Goal: Task Accomplishment & Management: Complete application form

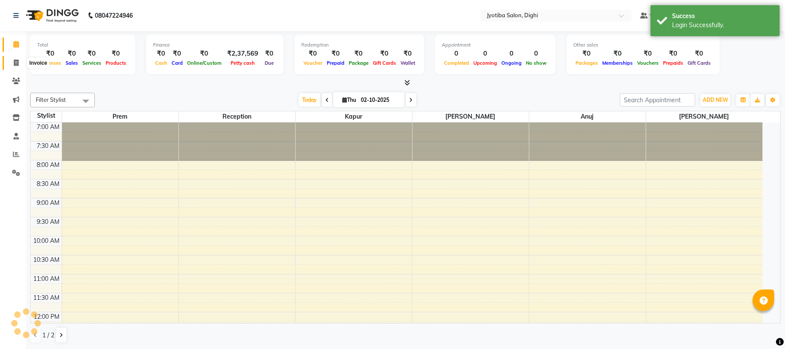
click at [14, 58] on span at bounding box center [16, 63] width 15 height 10
select select "643"
select select "service"
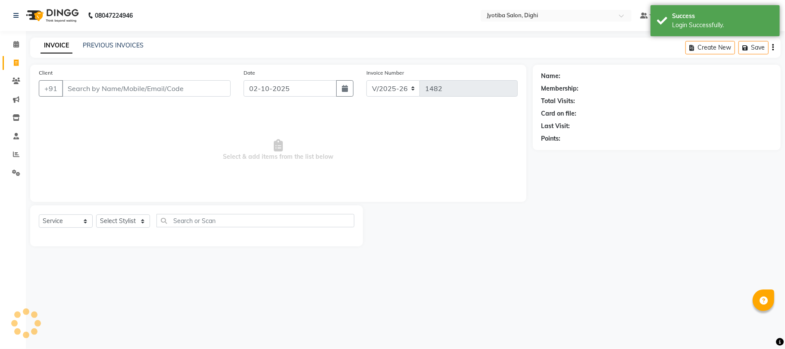
click at [100, 90] on input "Client" at bounding box center [146, 88] width 168 height 16
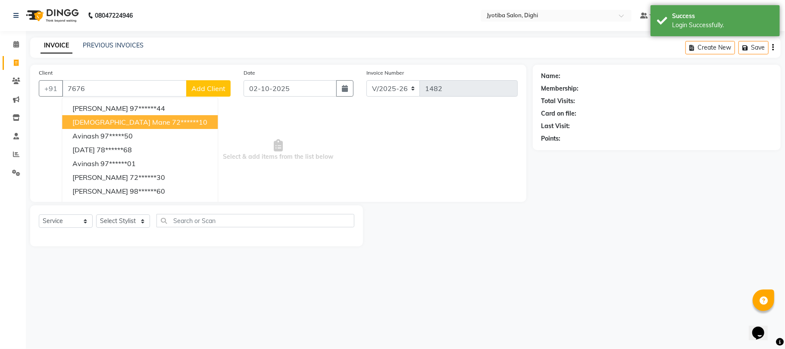
click at [111, 122] on button "[DEMOGRAPHIC_DATA][PERSON_NAME] 72******10" at bounding box center [140, 122] width 156 height 14
type input "72******10"
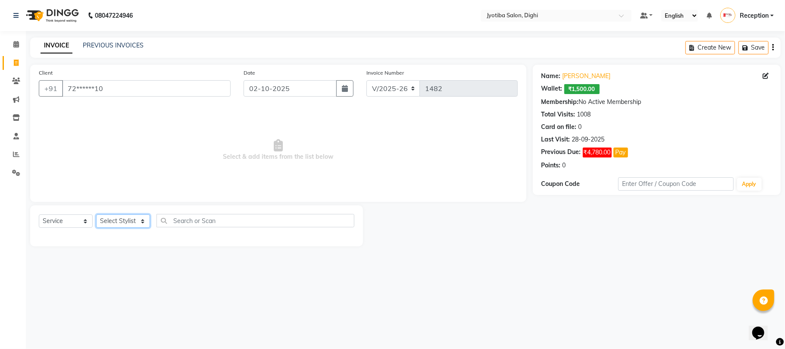
click at [124, 221] on select "Select Stylist anuj [PERSON_NAME] Prem Reception [PERSON_NAME]" at bounding box center [123, 220] width 54 height 13
select select "9312"
click at [96, 214] on select "Select Stylist anuj [PERSON_NAME] Prem Reception [PERSON_NAME]" at bounding box center [123, 220] width 54 height 13
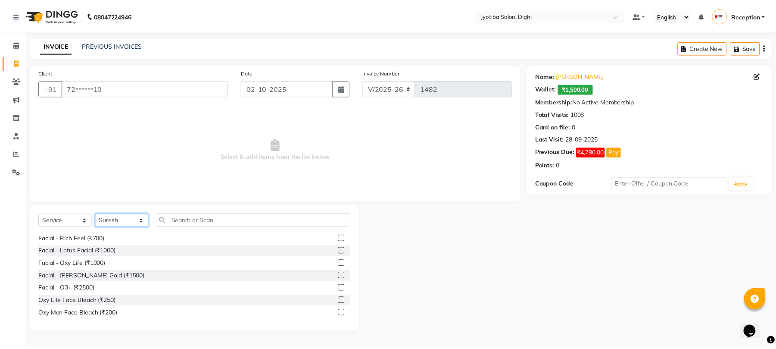
scroll to position [268, 0]
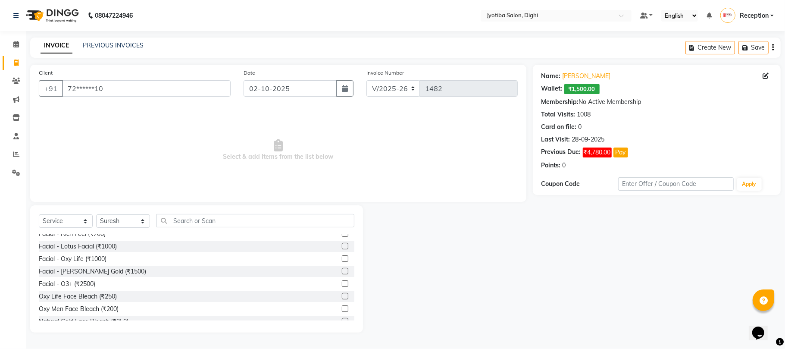
click at [342, 283] on label at bounding box center [345, 283] width 6 height 6
click at [342, 283] on input "checkbox" at bounding box center [345, 284] width 6 height 6
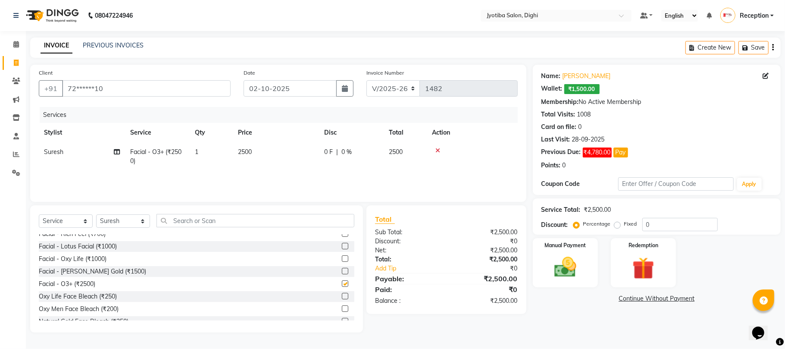
checkbox input "false"
click at [117, 214] on div "Select Service Product Membership Package Voucher Prepaid Gift Card Select Styl…" at bounding box center [196, 224] width 315 height 20
click at [117, 223] on select "Select Stylist anuj [PERSON_NAME] Prem Reception [PERSON_NAME]" at bounding box center [123, 220] width 54 height 13
select select "59472"
click at [96, 214] on select "Select Stylist anuj [PERSON_NAME] Prem Reception [PERSON_NAME]" at bounding box center [123, 220] width 54 height 13
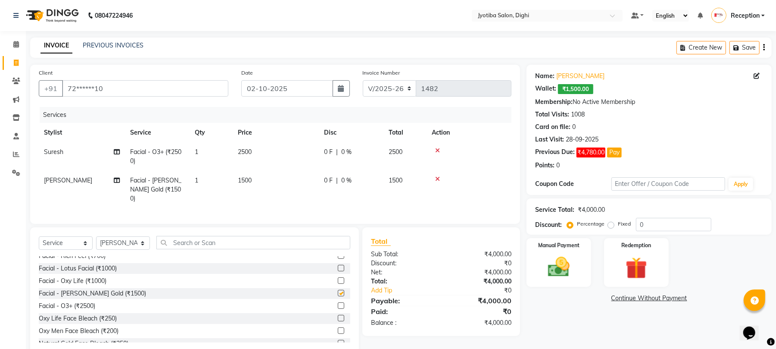
checkbox input "false"
click at [123, 240] on select "Select Stylist anuj [PERSON_NAME] Prem Reception [PERSON_NAME]" at bounding box center [123, 242] width 54 height 13
select select "59471"
click at [96, 236] on select "Select Stylist anuj [PERSON_NAME] Prem Reception [PERSON_NAME]" at bounding box center [123, 242] width 54 height 13
click at [338, 268] on label at bounding box center [341, 268] width 6 height 6
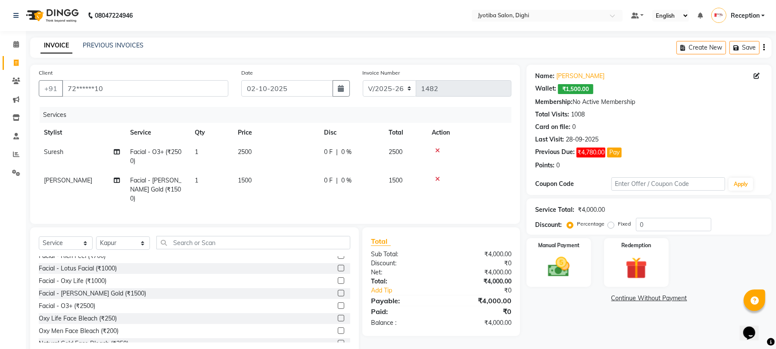
click at [338, 268] on input "checkbox" at bounding box center [341, 268] width 6 height 6
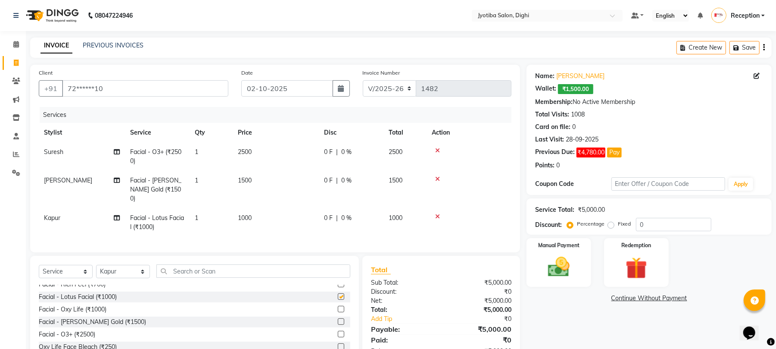
checkbox input "false"
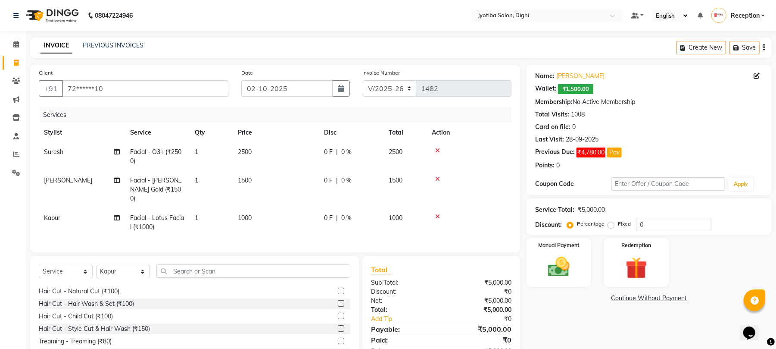
scroll to position [0, 0]
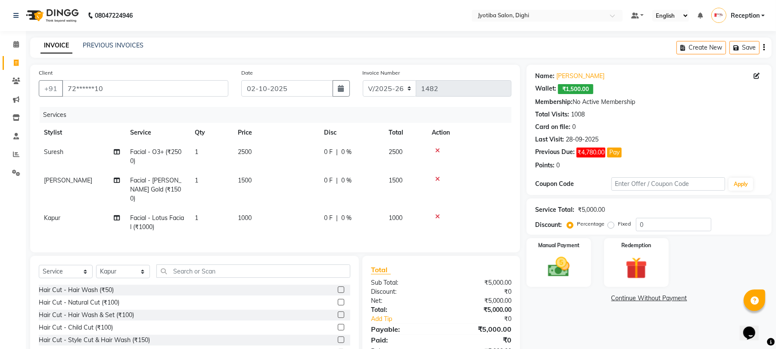
click at [338, 300] on label at bounding box center [341, 302] width 6 height 6
click at [338, 300] on input "checkbox" at bounding box center [341, 302] width 6 height 6
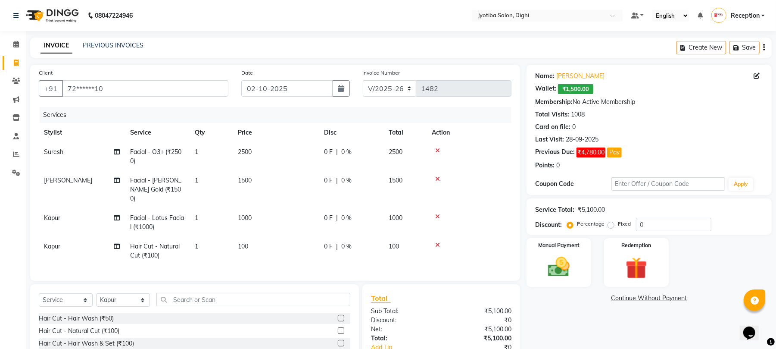
click at [338, 329] on label at bounding box center [341, 330] width 6 height 6
click at [338, 329] on input "checkbox" at bounding box center [341, 331] width 6 height 6
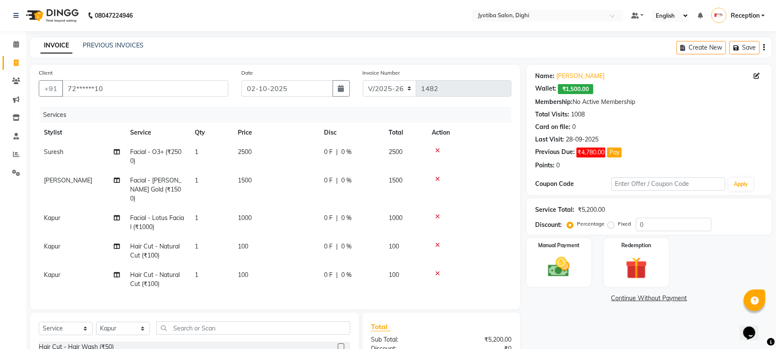
checkbox input "false"
click at [114, 331] on select "Select Stylist anuj [PERSON_NAME] Prem Reception [PERSON_NAME]" at bounding box center [123, 327] width 54 height 13
select select "59472"
click at [96, 321] on select "Select Stylist anuj [PERSON_NAME] Prem Reception [PERSON_NAME]" at bounding box center [123, 327] width 54 height 13
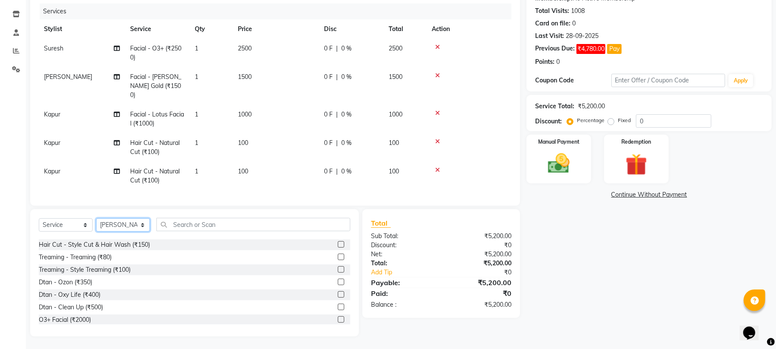
scroll to position [182, 0]
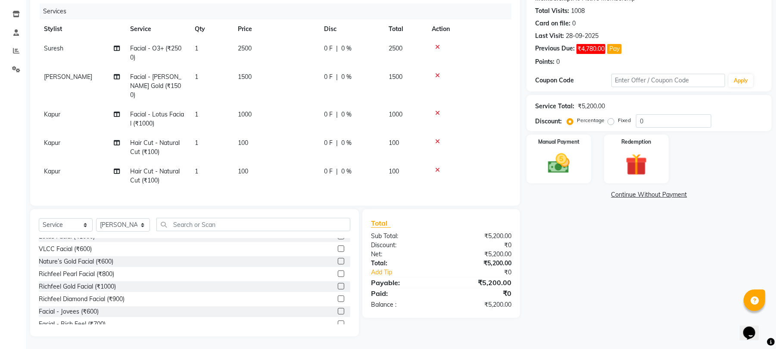
click at [338, 285] on label at bounding box center [341, 286] width 6 height 6
click at [338, 285] on input "checkbox" at bounding box center [341, 287] width 6 height 6
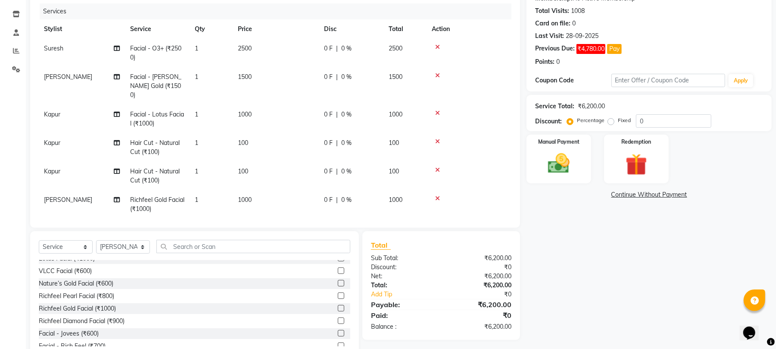
click at [338, 309] on label at bounding box center [341, 308] width 6 height 6
click at [338, 309] on input "checkbox" at bounding box center [341, 309] width 6 height 6
checkbox input "false"
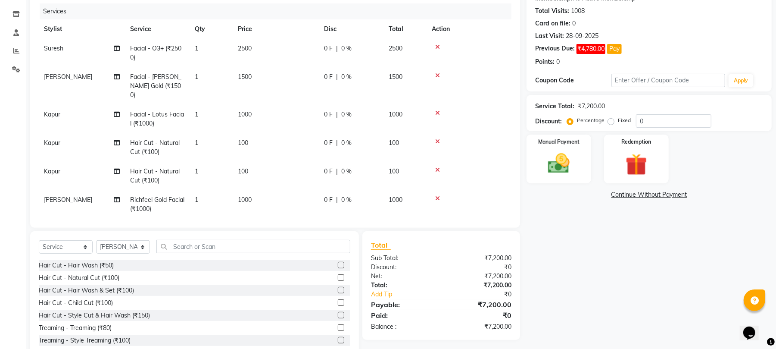
click at [338, 314] on label at bounding box center [341, 315] width 6 height 6
click at [338, 314] on input "checkbox" at bounding box center [341, 315] width 6 height 6
checkbox input "false"
click at [565, 162] on img at bounding box center [558, 163] width 37 height 26
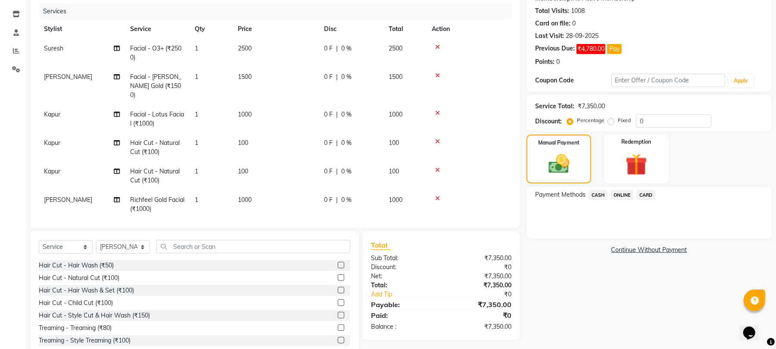
click at [586, 192] on div "CASH" at bounding box center [597, 196] width 22 height 12
click at [600, 197] on span "CASH" at bounding box center [598, 195] width 19 height 10
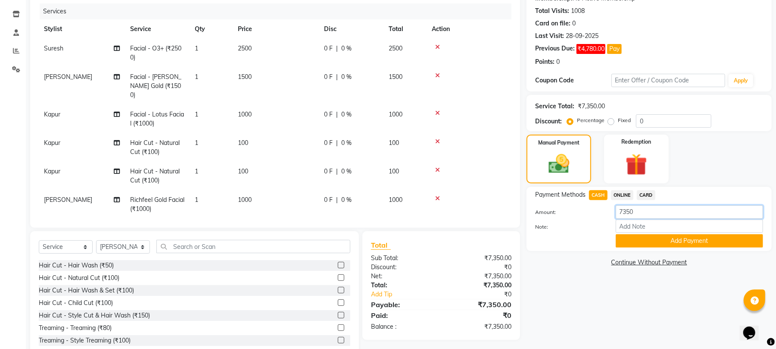
click at [642, 212] on input "7350" at bounding box center [689, 211] width 147 height 13
type input "7"
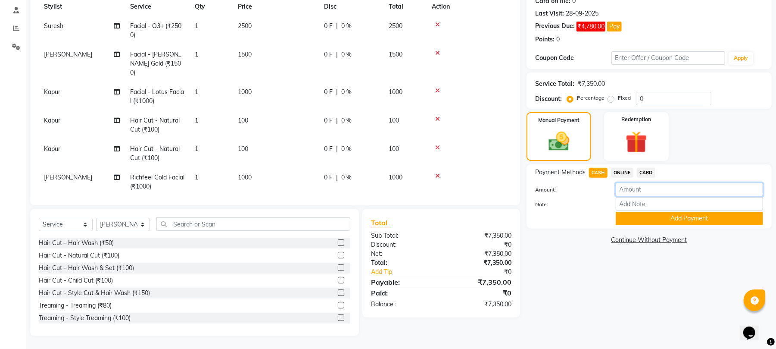
click at [633, 192] on input "number" at bounding box center [689, 189] width 147 height 13
type input "3150"
click at [659, 221] on button "Add Payment" at bounding box center [689, 218] width 147 height 13
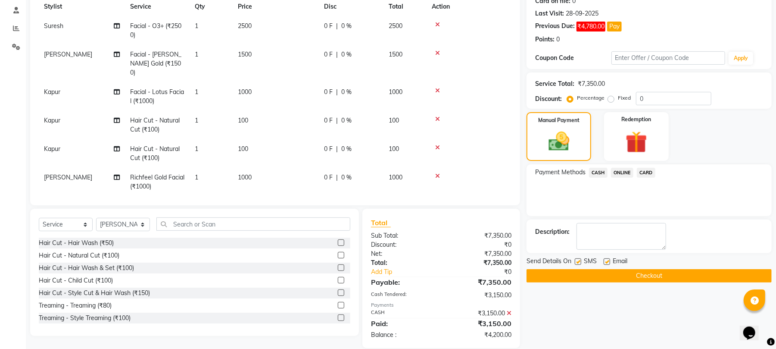
click at [618, 168] on span "ONLINE" at bounding box center [622, 173] width 22 height 10
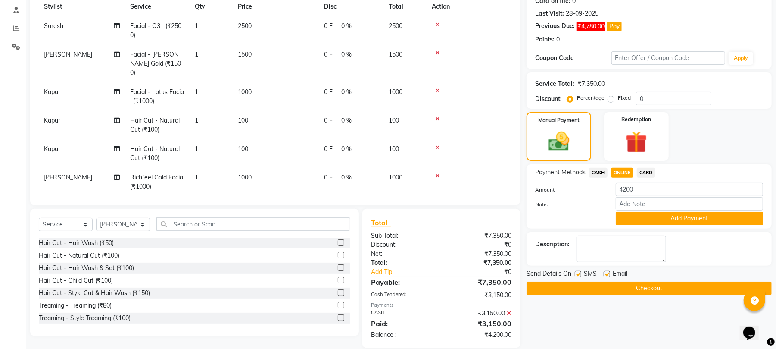
click at [624, 175] on span "ONLINE" at bounding box center [622, 173] width 22 height 10
click at [623, 175] on span "ONLINE" at bounding box center [622, 173] width 22 height 10
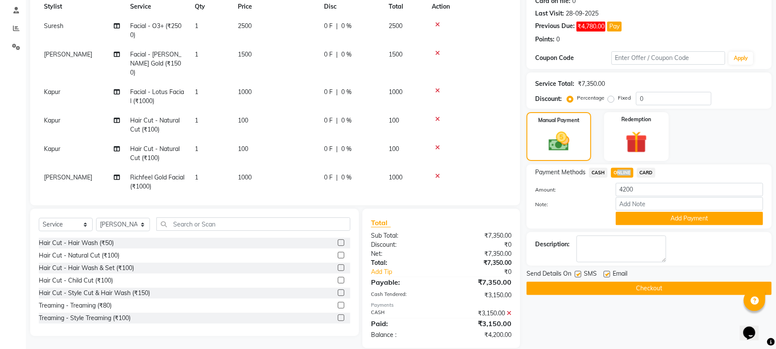
click at [623, 174] on span "ONLINE" at bounding box center [622, 173] width 22 height 10
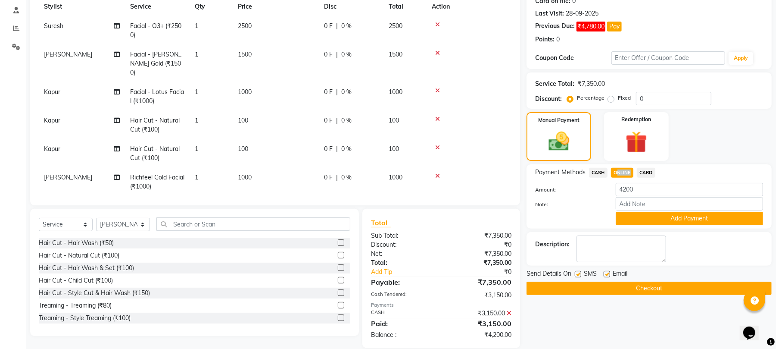
click at [623, 174] on span "ONLINE" at bounding box center [622, 173] width 22 height 10
click at [438, 51] on icon at bounding box center [437, 53] width 5 height 6
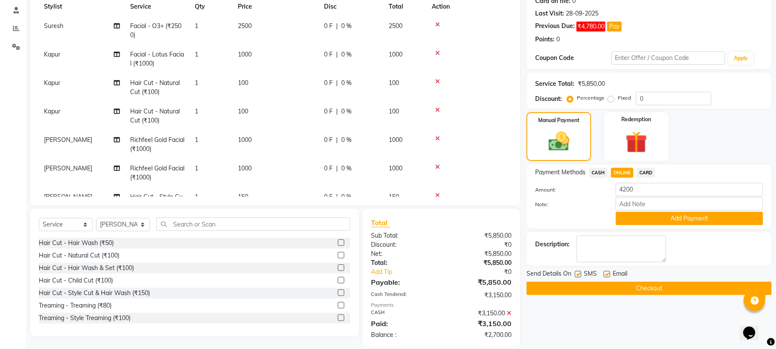
click at [623, 174] on span "ONLINE" at bounding box center [622, 173] width 22 height 10
type input "2700"
click at [631, 214] on button "Add Payment" at bounding box center [689, 218] width 147 height 13
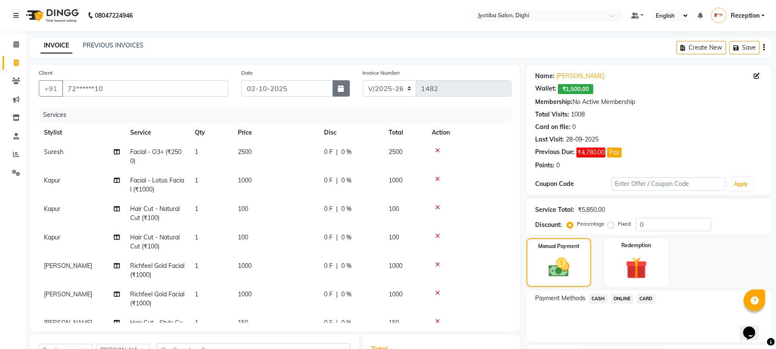
click at [340, 88] on icon "button" at bounding box center [341, 88] width 6 height 7
select select "10"
select select "2025"
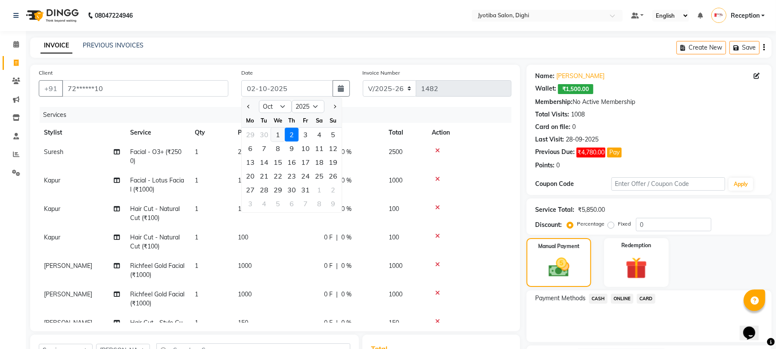
click at [281, 133] on div "1" at bounding box center [278, 135] width 14 height 14
type input "01-10-2025"
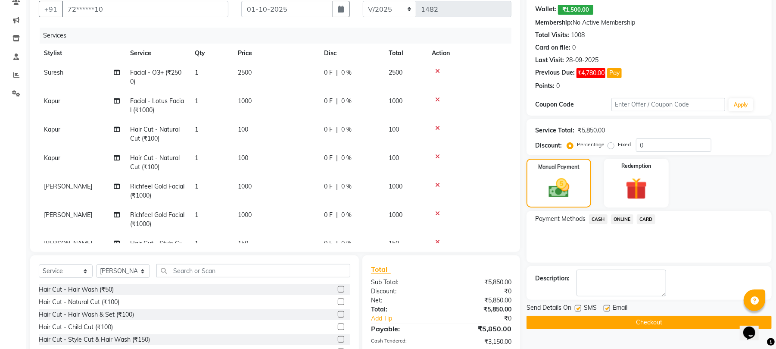
scroll to position [147, 0]
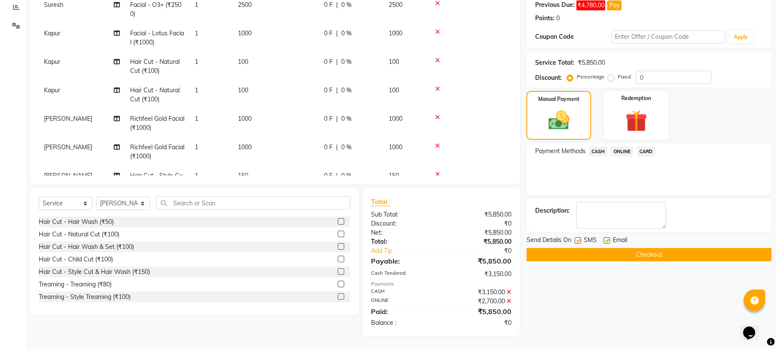
click at [603, 252] on button "Checkout" at bounding box center [649, 254] width 245 height 13
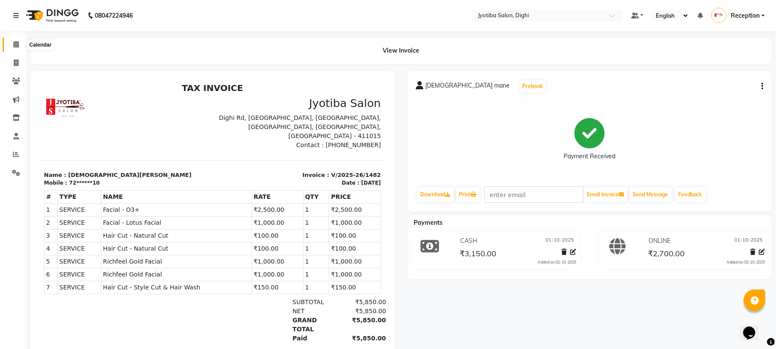
click at [16, 42] on icon at bounding box center [16, 44] width 6 height 6
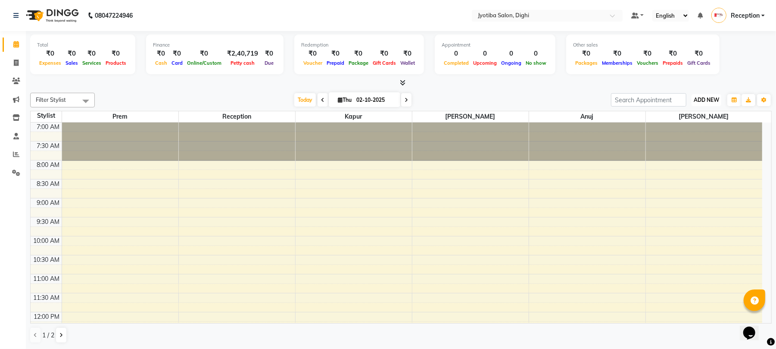
click at [701, 100] on span "ADD NEW" at bounding box center [706, 100] width 25 height 6
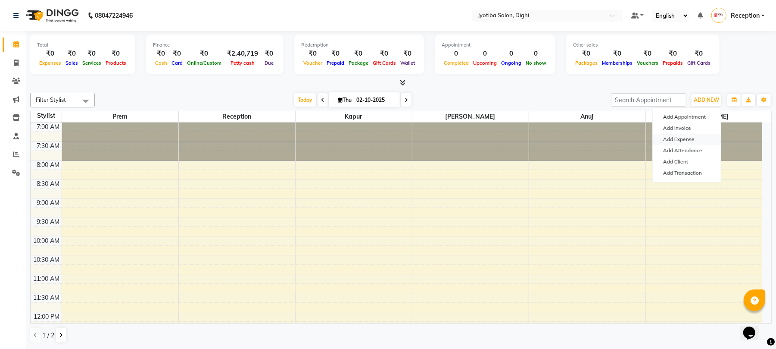
click at [676, 140] on link "Add Expense" at bounding box center [687, 139] width 68 height 11
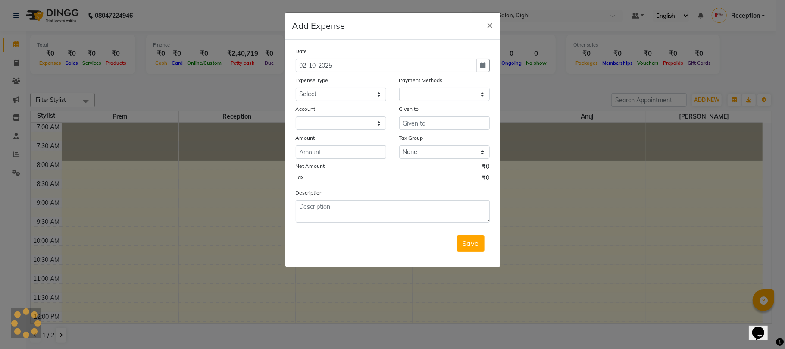
select select "1"
select select "2318"
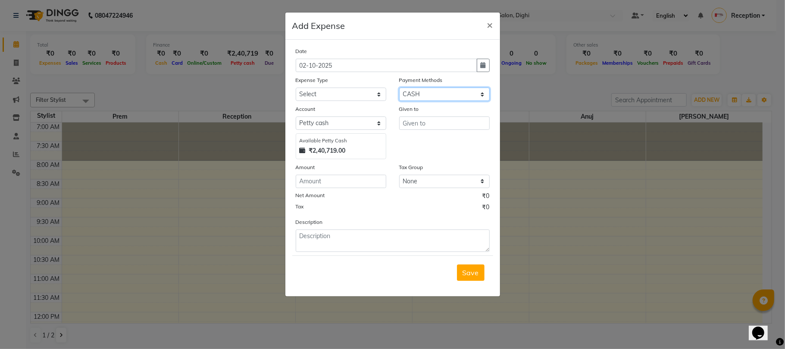
click at [436, 91] on select "Select CASH ONLINE CARD" at bounding box center [444, 93] width 90 height 13
click at [399, 87] on select "Select CASH ONLINE CARD" at bounding box center [444, 93] width 90 height 13
click at [352, 84] on div "Expense Type" at bounding box center [341, 81] width 90 height 12
click at [345, 96] on select "Select Advance salary Advance salary ajaj Bank charges Car maintenance Cash tra…" at bounding box center [341, 93] width 90 height 13
select select "18043"
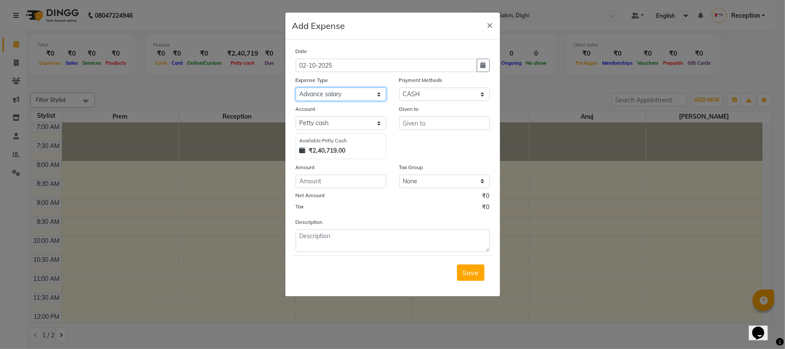
click at [296, 87] on select "Select Advance salary Advance salary ajaj Bank charges Car maintenance Cash tra…" at bounding box center [341, 93] width 90 height 13
click at [346, 127] on select "Select Default account [PERSON_NAME] cash" at bounding box center [341, 122] width 90 height 13
select select "675"
click at [296, 116] on select "Select Default account [PERSON_NAME] cash" at bounding box center [341, 122] width 90 height 13
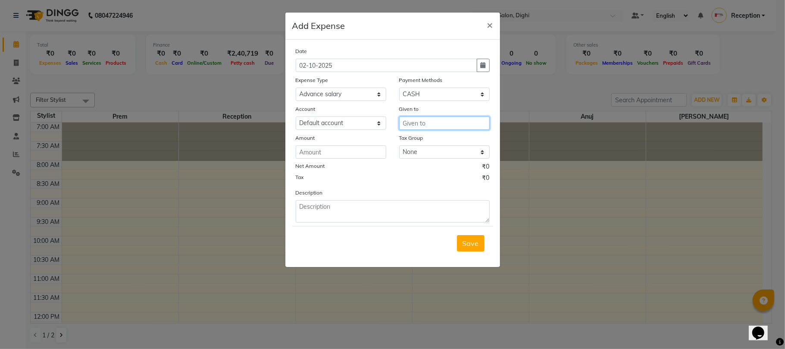
click at [430, 122] on input "text" at bounding box center [444, 122] width 90 height 13
click at [416, 152] on ngb-highlight "J ahid" at bounding box center [417, 154] width 17 height 9
type input "[PERSON_NAME]"
click at [352, 148] on input "number" at bounding box center [341, 151] width 90 height 13
type input "200"
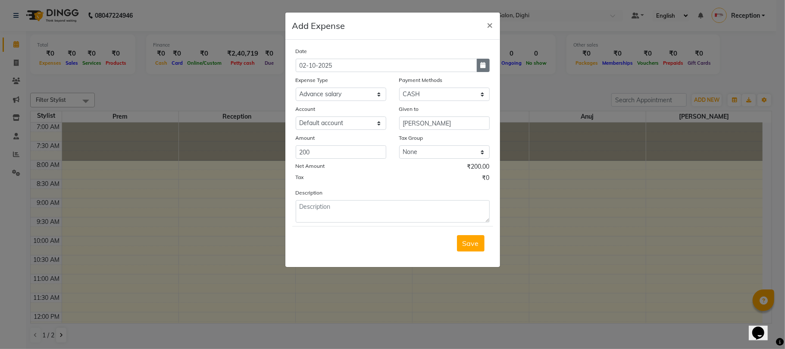
click at [481, 62] on icon "button" at bounding box center [482, 65] width 5 height 6
select select "10"
select select "2025"
click at [327, 105] on div "1" at bounding box center [332, 110] width 14 height 14
type input "01-10-2025"
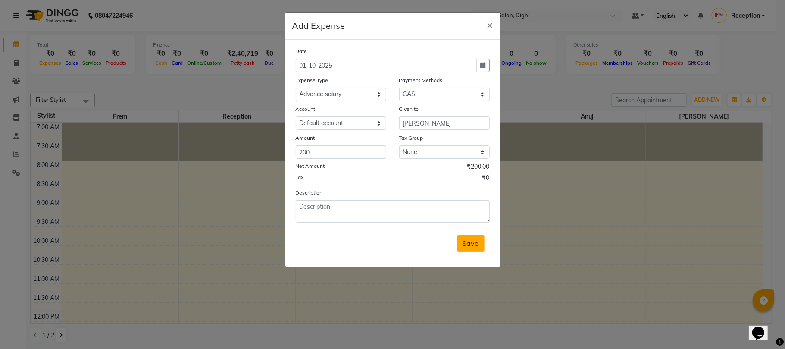
click at [467, 245] on span "Save" at bounding box center [470, 243] width 16 height 9
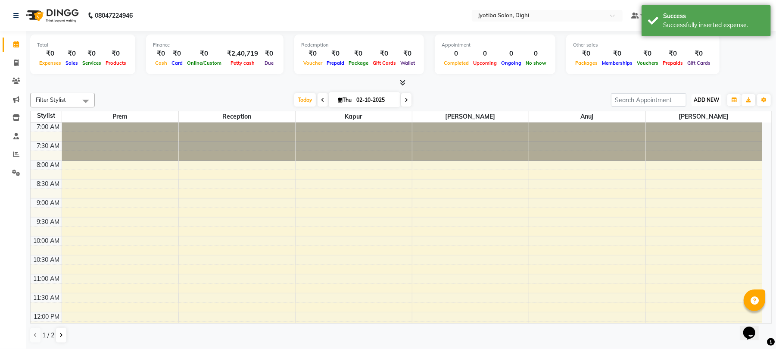
click at [704, 97] on span "ADD NEW" at bounding box center [706, 100] width 25 height 6
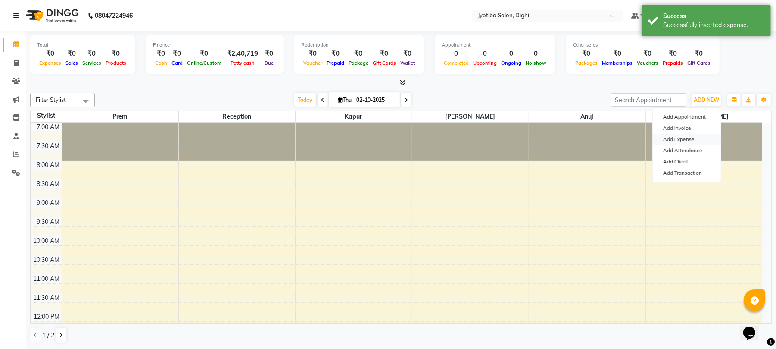
click at [689, 139] on link "Add Expense" at bounding box center [687, 139] width 68 height 11
select select "1"
select select "2318"
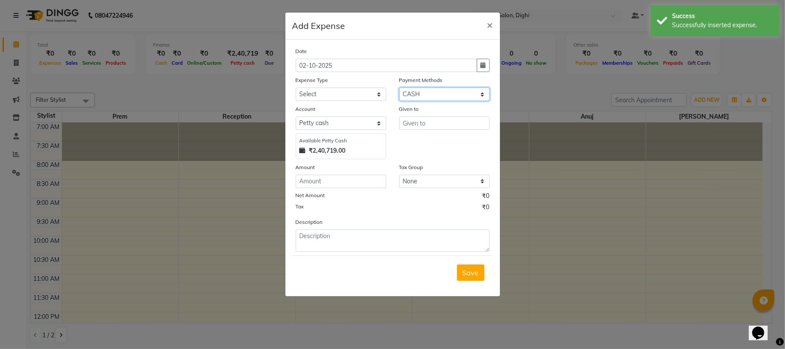
drag, startPoint x: 412, startPoint y: 92, endPoint x: 412, endPoint y: 98, distance: 6.0
click at [412, 92] on select "Select CASH ONLINE CARD" at bounding box center [444, 93] width 90 height 13
click at [399, 87] on select "Select CASH ONLINE CARD" at bounding box center [444, 93] width 90 height 13
click at [348, 97] on select "Select Advance salary Advance salary ajaj Bank charges Car maintenance Cash tra…" at bounding box center [341, 93] width 90 height 13
click at [296, 87] on select "Select Advance salary Advance salary ajaj Bank charges Car maintenance Cash tra…" at bounding box center [341, 93] width 90 height 13
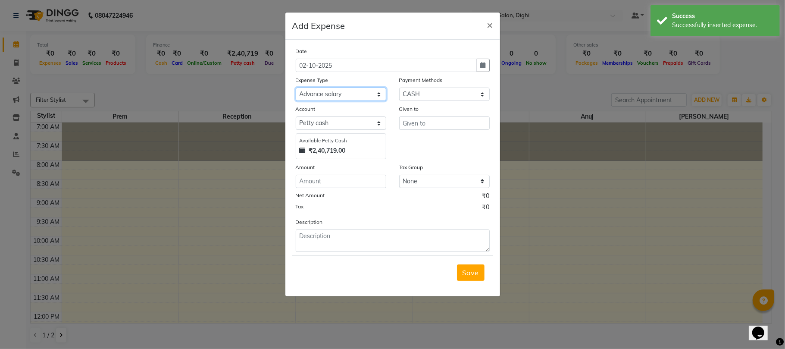
drag, startPoint x: 334, startPoint y: 92, endPoint x: 335, endPoint y: 97, distance: 4.8
click at [334, 92] on select "Select Advance salary Advance salary ajaj Bank charges Car maintenance Cash tra…" at bounding box center [341, 93] width 90 height 13
select select "18043"
click at [296, 87] on select "Select Advance salary Advance salary ajaj Bank charges Car maintenance Cash tra…" at bounding box center [341, 93] width 90 height 13
click at [338, 131] on div "Account Select Default account [PERSON_NAME] cash Available [PERSON_NAME] Cash …" at bounding box center [340, 131] width 103 height 55
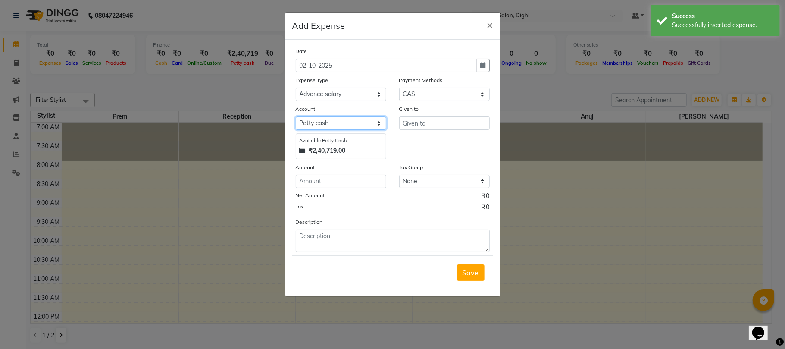
click at [337, 124] on select "Select Default account [PERSON_NAME] cash" at bounding box center [341, 122] width 90 height 13
select select "675"
click at [296, 116] on select "Select Default account [PERSON_NAME] cash" at bounding box center [341, 122] width 90 height 13
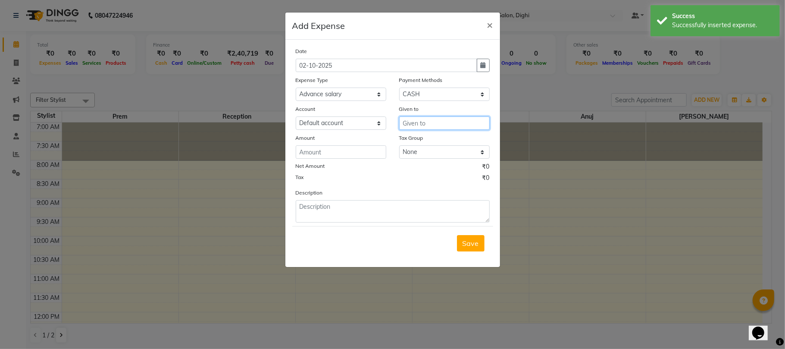
click at [440, 127] on input "text" at bounding box center [444, 122] width 90 height 13
drag, startPoint x: 440, startPoint y: 138, endPoint x: 375, endPoint y: 149, distance: 65.6
click at [440, 138] on button "[PERSON_NAME]" at bounding box center [441, 141] width 85 height 14
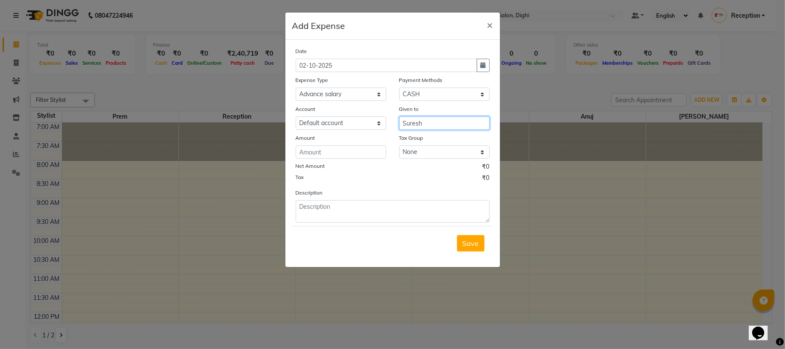
type input "Suresh"
click at [327, 150] on input "number" at bounding box center [341, 151] width 90 height 13
type input "200"
click at [477, 62] on button "button" at bounding box center [483, 65] width 13 height 13
select select "10"
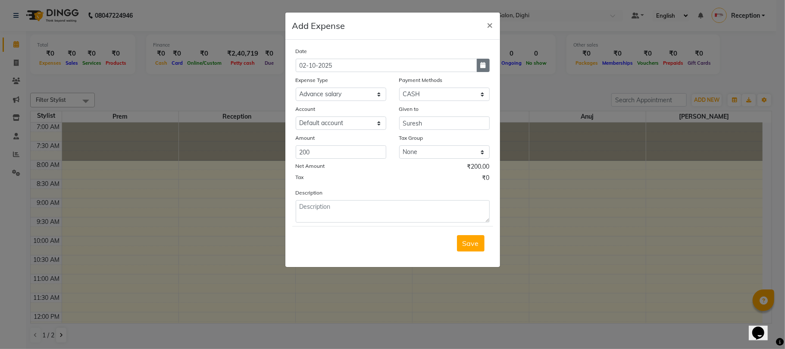
select select "2025"
click at [329, 109] on div "1" at bounding box center [332, 110] width 14 height 14
type input "01-10-2025"
click at [469, 243] on span "Save" at bounding box center [470, 243] width 16 height 9
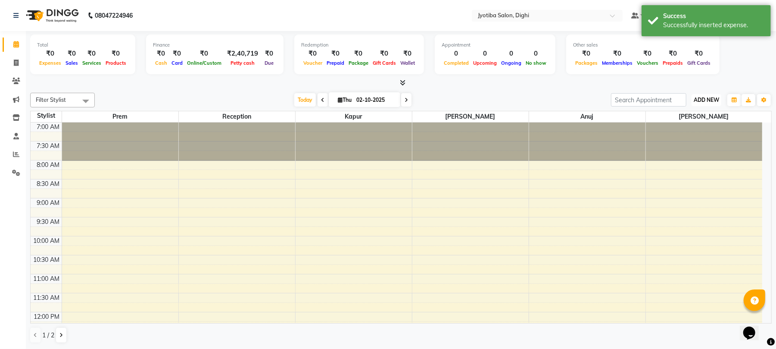
click at [705, 99] on span "ADD NEW" at bounding box center [706, 100] width 25 height 6
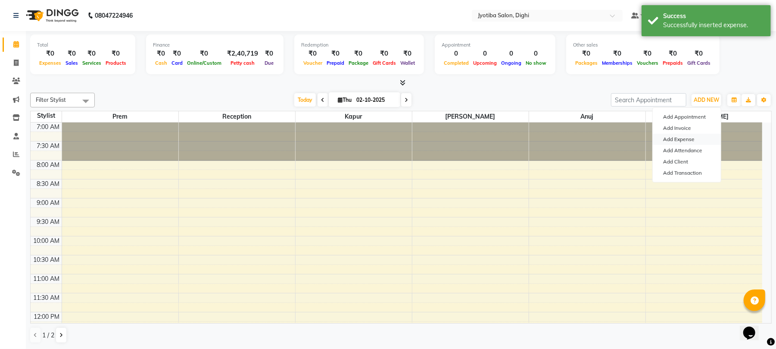
click at [677, 140] on link "Add Expense" at bounding box center [687, 139] width 68 height 11
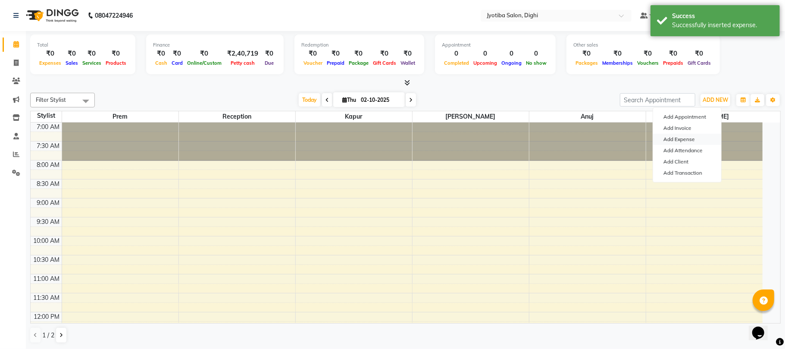
select select "1"
select select "2318"
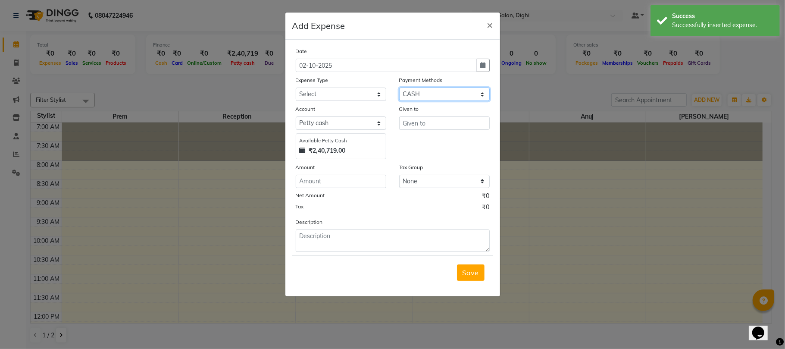
drag, startPoint x: 413, startPoint y: 94, endPoint x: 416, endPoint y: 100, distance: 7.1
click at [413, 94] on select "Select CASH ONLINE CARD" at bounding box center [444, 93] width 90 height 13
click at [399, 87] on select "Select CASH ONLINE CARD" at bounding box center [444, 93] width 90 height 13
click at [357, 91] on select "Select Advance salary Advance salary ajaj Bank charges Car maintenance Cash tra…" at bounding box center [341, 93] width 90 height 13
select select "18043"
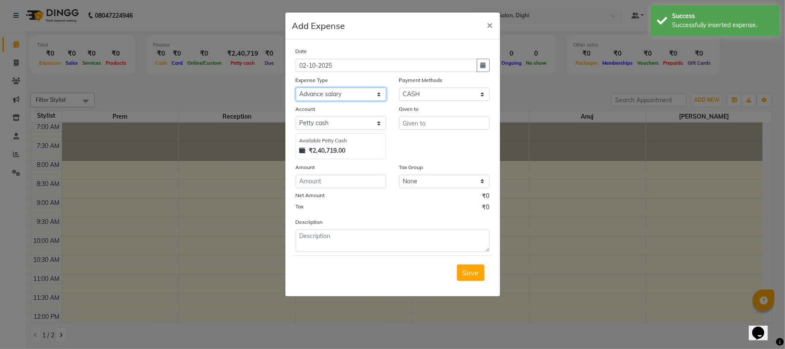
click at [296, 87] on select "Select Advance salary Advance salary ajaj Bank charges Car maintenance Cash tra…" at bounding box center [341, 93] width 90 height 13
click at [338, 126] on select "Select Default account [PERSON_NAME] cash" at bounding box center [341, 122] width 90 height 13
select select "675"
click at [296, 116] on select "Select Default account [PERSON_NAME] cash" at bounding box center [341, 122] width 90 height 13
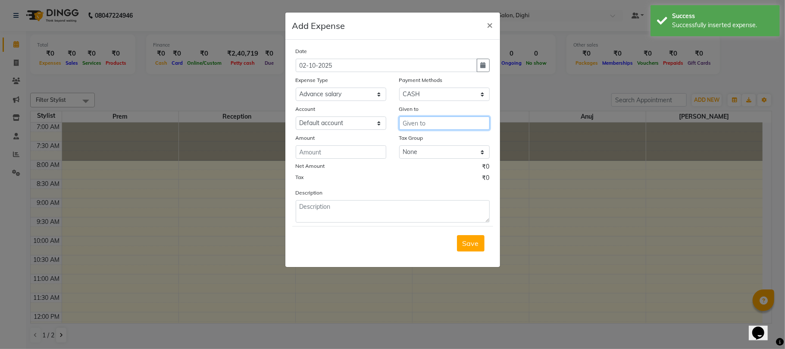
click at [415, 122] on input "text" at bounding box center [444, 122] width 90 height 13
click at [426, 146] on ngb-typeahead-window "K apur" at bounding box center [433, 141] width 69 height 22
click at [423, 135] on button "K apur" at bounding box center [433, 141] width 68 height 14
type input "Kapur"
click at [336, 143] on div "Amount" at bounding box center [341, 139] width 90 height 12
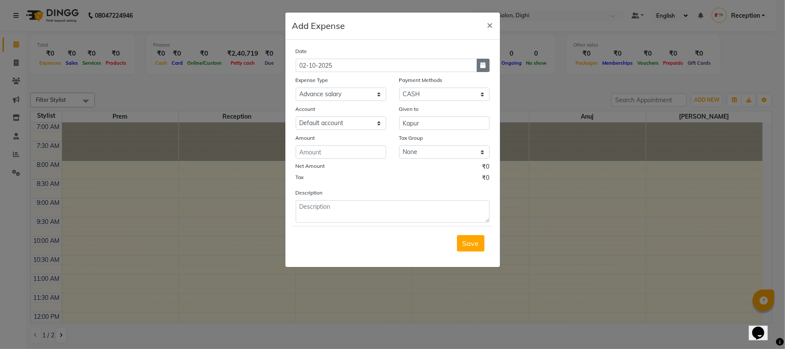
click at [480, 68] on icon "button" at bounding box center [482, 65] width 5 height 6
select select "10"
select select "2025"
click at [331, 108] on div "1" at bounding box center [332, 110] width 14 height 14
type input "01-10-2025"
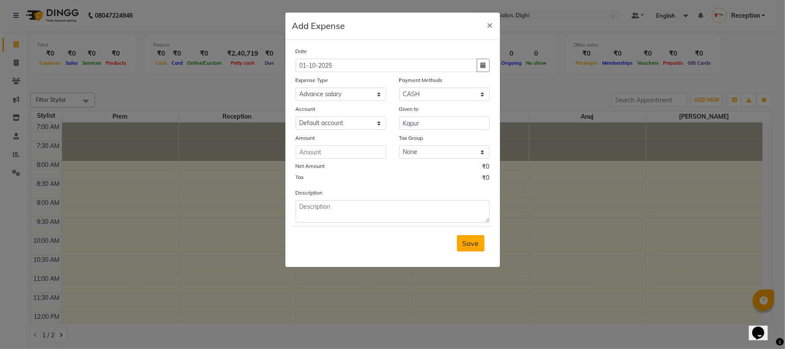
click at [475, 247] on button "Save" at bounding box center [471, 243] width 28 height 16
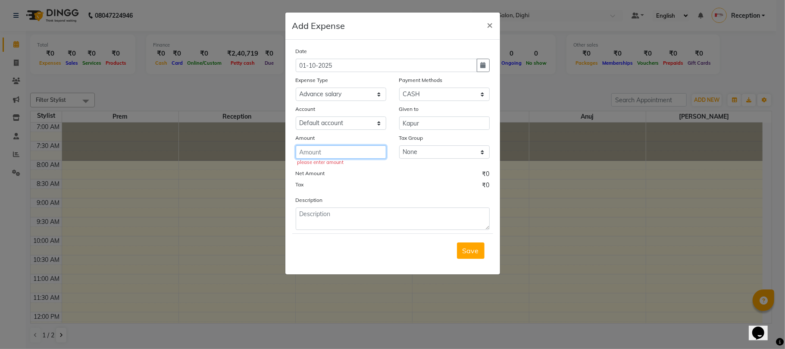
click at [346, 152] on input "number" at bounding box center [341, 151] width 90 height 13
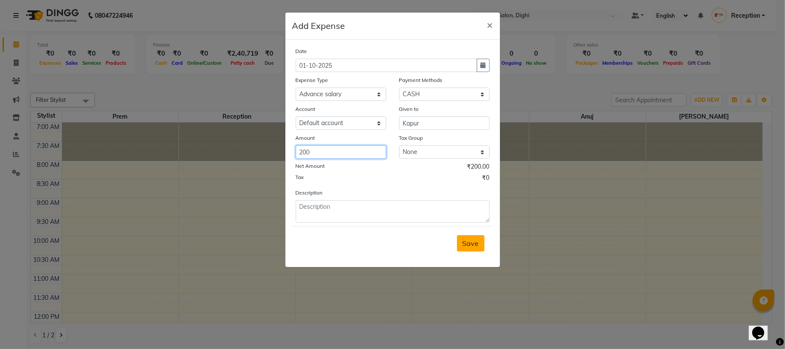
type input "200"
click at [469, 243] on span "Save" at bounding box center [470, 243] width 16 height 9
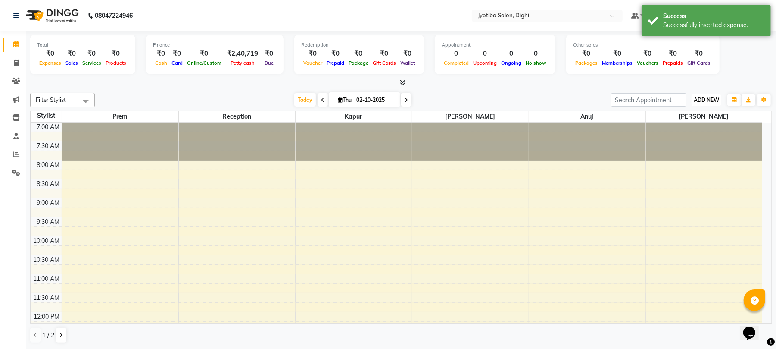
click at [707, 95] on button "ADD NEW Toggle Dropdown" at bounding box center [707, 100] width 30 height 12
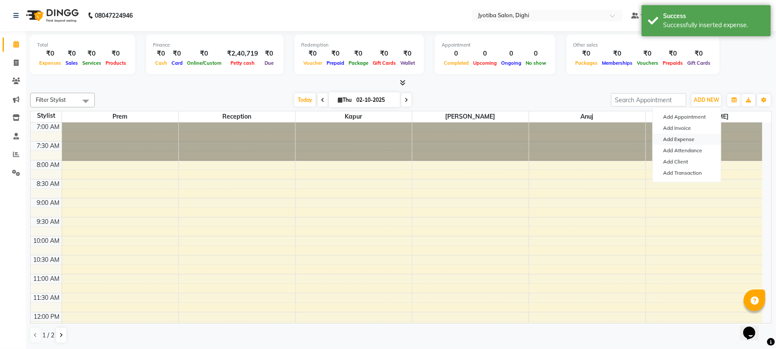
click at [678, 143] on link "Add Expense" at bounding box center [687, 139] width 68 height 11
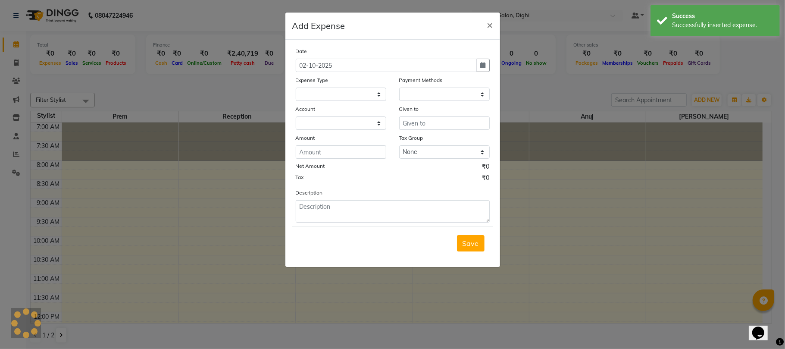
select select
select select "1"
select select "2318"
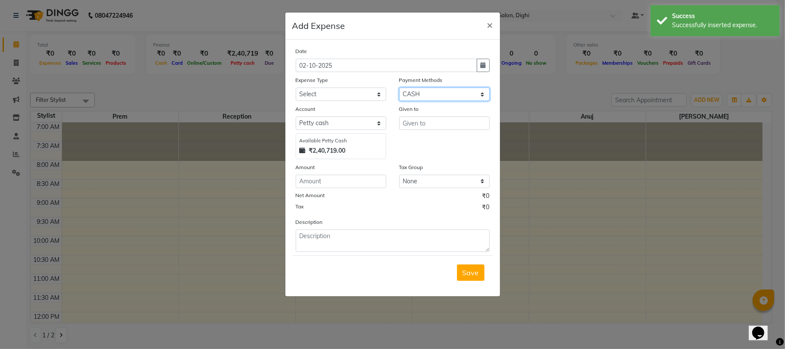
click at [414, 95] on select "Select CASH ONLINE CARD" at bounding box center [444, 93] width 90 height 13
click at [399, 87] on select "Select CASH ONLINE CARD" at bounding box center [444, 93] width 90 height 13
click at [492, 25] on span "×" at bounding box center [490, 24] width 6 height 13
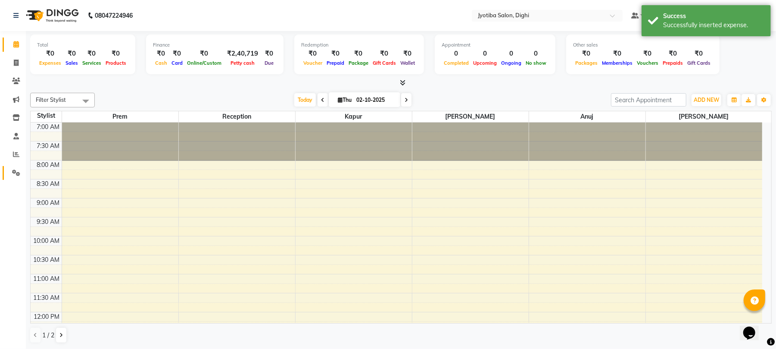
click at [14, 171] on icon at bounding box center [16, 172] width 8 height 6
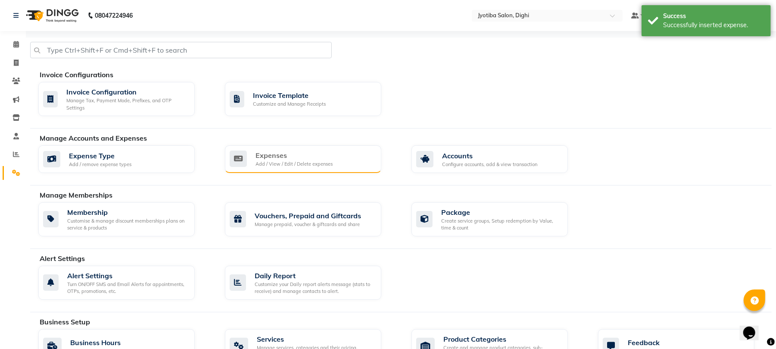
click at [281, 163] on div "Add / View / Edit / Delete expenses" at bounding box center [294, 163] width 77 height 7
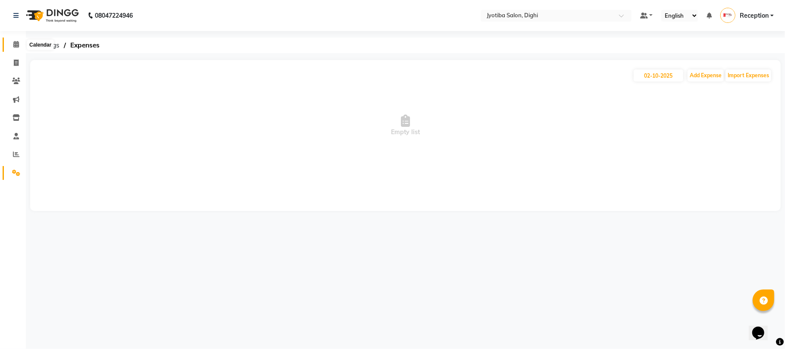
click at [16, 41] on icon at bounding box center [16, 44] width 6 height 6
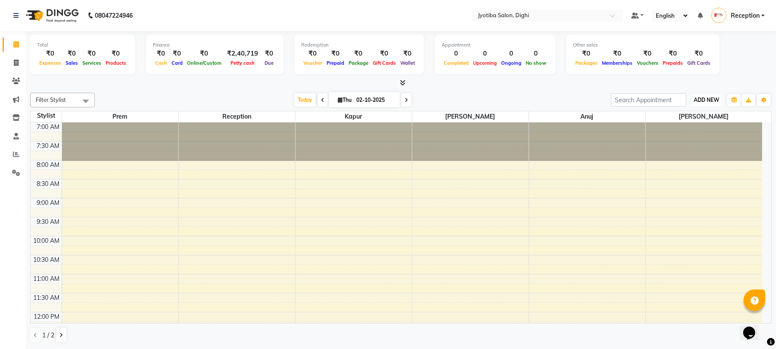
click at [702, 97] on span "ADD NEW" at bounding box center [706, 100] width 25 height 6
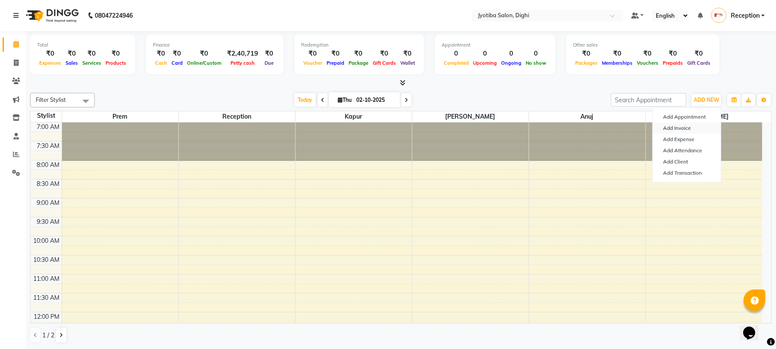
click at [683, 133] on link "Add Invoice" at bounding box center [687, 127] width 68 height 11
select select "643"
select select "service"
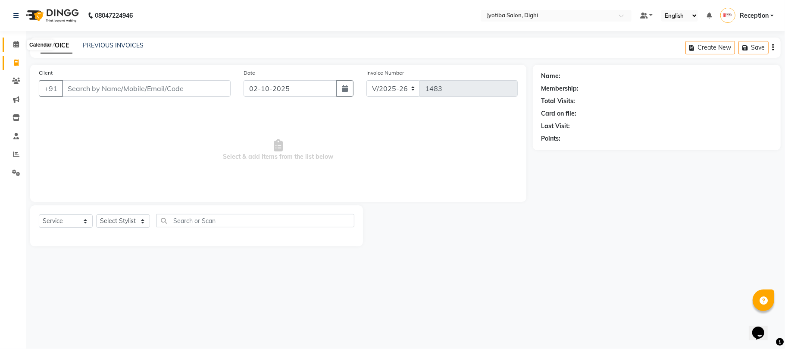
click at [16, 43] on icon at bounding box center [16, 44] width 6 height 6
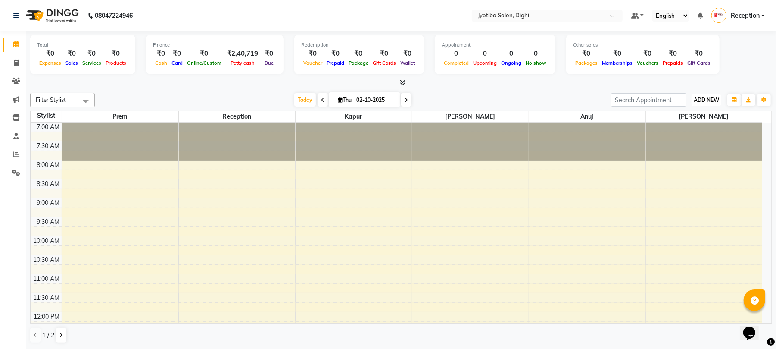
click at [708, 100] on span "ADD NEW" at bounding box center [706, 100] width 25 height 6
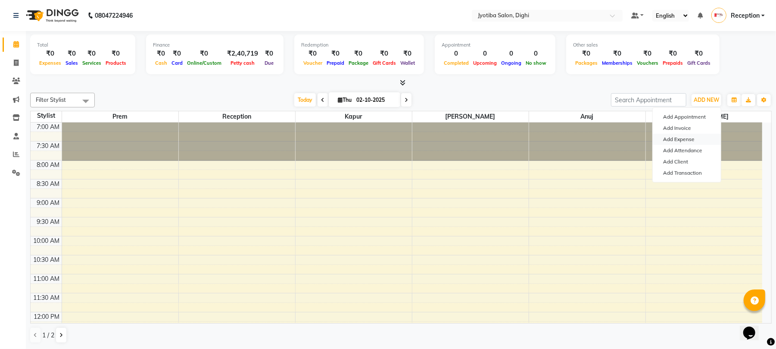
click at [677, 139] on link "Add Expense" at bounding box center [687, 139] width 68 height 11
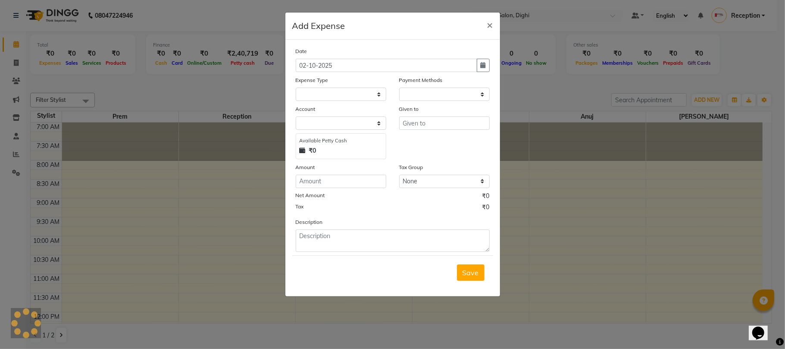
select select "1"
select select "2318"
click at [414, 91] on select "Select CASH ONLINE CARD" at bounding box center [444, 93] width 90 height 13
click at [399, 87] on select "Select CASH ONLINE CARD" at bounding box center [444, 93] width 90 height 13
click at [368, 93] on select "Select Advance salary Advance salary ajaj Bank charges Car maintenance Cash tra…" at bounding box center [341, 93] width 90 height 13
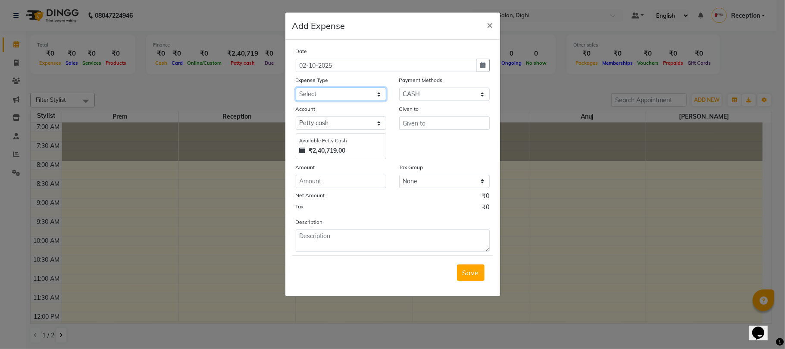
select select "18043"
click at [296, 87] on select "Select Advance salary Advance salary ajaj Bank charges Car maintenance Cash tra…" at bounding box center [341, 93] width 90 height 13
click at [346, 128] on select "Select Default account [PERSON_NAME] cash" at bounding box center [341, 122] width 90 height 13
select select "675"
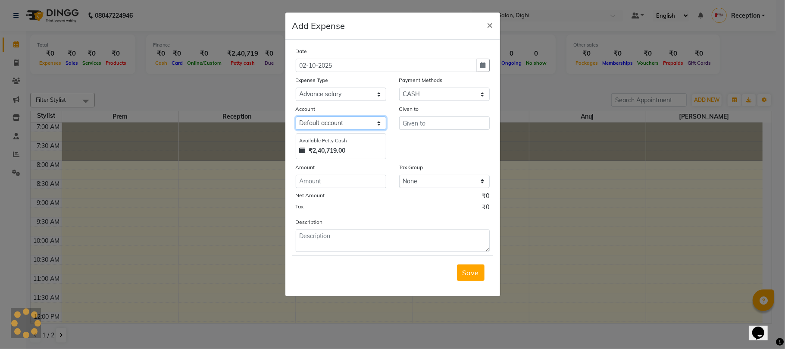
click at [296, 116] on select "Select Default account [PERSON_NAME] cash" at bounding box center [341, 122] width 90 height 13
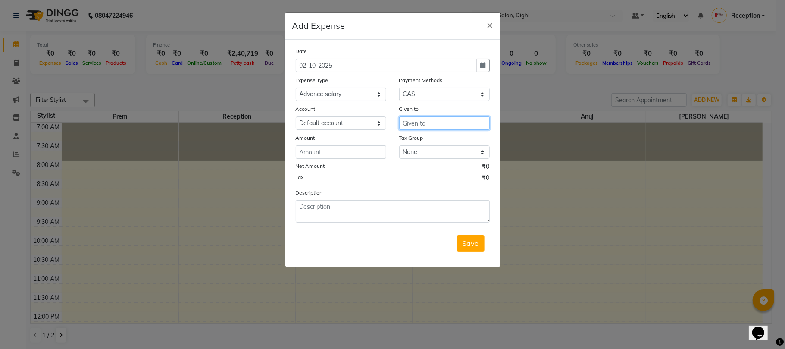
click at [421, 126] on input "text" at bounding box center [444, 122] width 90 height 13
click at [345, 87] on select "Select Advance salary Advance salary ajaj Bank charges Car maintenance Cash tra…" at bounding box center [341, 93] width 90 height 13
select select "2507"
click at [296, 87] on select "Select Advance salary Advance salary ajaj Bank charges Car maintenance Cash tra…" at bounding box center [341, 93] width 90 height 13
click at [348, 124] on select "Select Default account [PERSON_NAME] cash" at bounding box center [341, 122] width 90 height 13
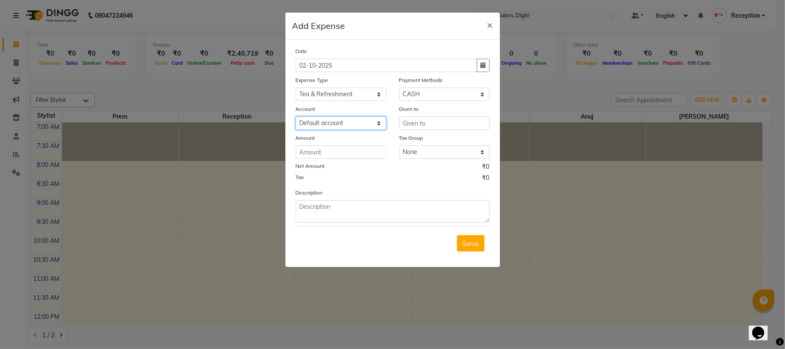
click at [296, 116] on select "Select Default account [PERSON_NAME] cash" at bounding box center [341, 122] width 90 height 13
click at [424, 120] on input "text" at bounding box center [444, 122] width 90 height 13
type input "tea"
click at [480, 64] on icon "button" at bounding box center [482, 65] width 5 height 6
select select "10"
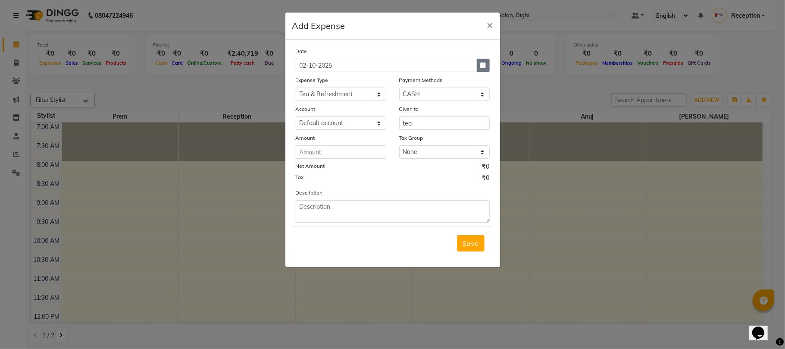
select select "2025"
click at [330, 111] on div "1" at bounding box center [332, 110] width 14 height 14
type input "01-10-2025"
click at [318, 151] on input "number" at bounding box center [341, 151] width 90 height 13
type input "100"
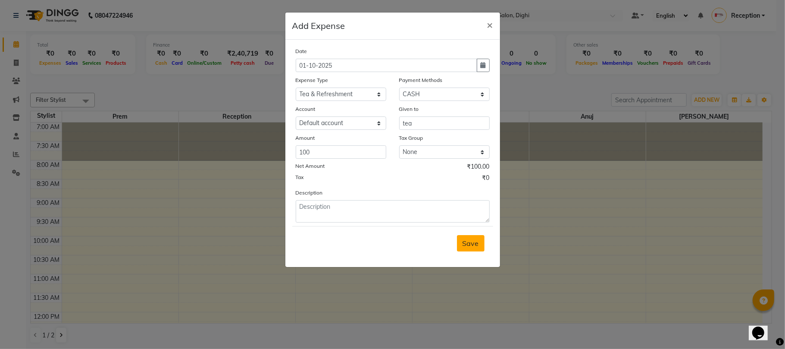
click at [467, 243] on span "Save" at bounding box center [470, 243] width 16 height 9
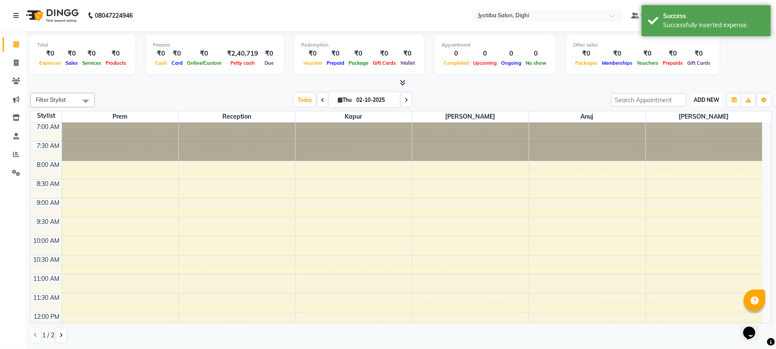
click at [712, 96] on button "ADD NEW Toggle Dropdown" at bounding box center [707, 100] width 30 height 12
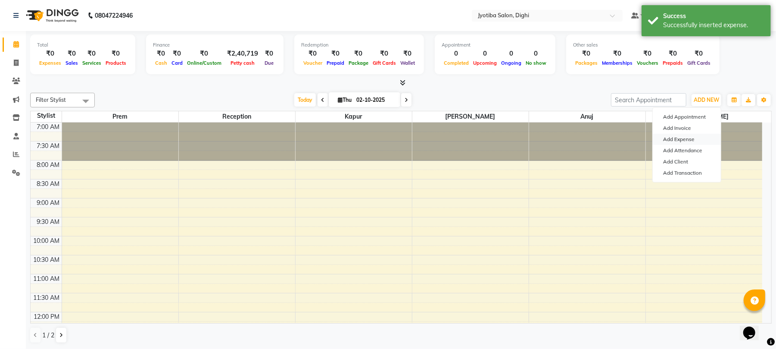
click at [678, 135] on link "Add Expense" at bounding box center [687, 139] width 68 height 11
select select "1"
select select "2318"
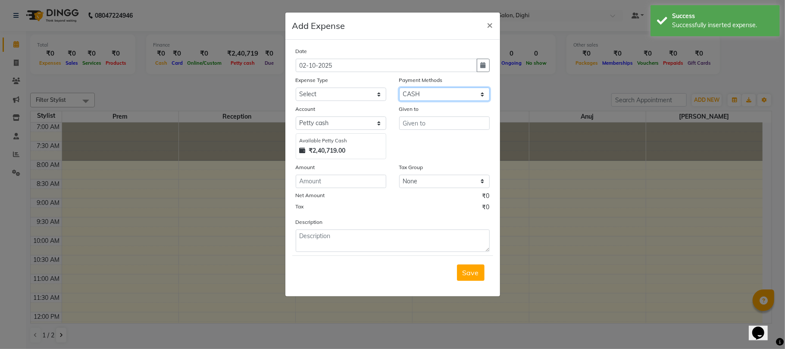
click at [434, 92] on select "Select CASH ONLINE CARD" at bounding box center [444, 93] width 90 height 13
click at [399, 87] on select "Select CASH ONLINE CARD" at bounding box center [444, 93] width 90 height 13
click at [361, 97] on select "Select Advance salary Advance salary ajaj Bank charges Car maintenance Cash tra…" at bounding box center [341, 93] width 90 height 13
select select "18043"
click at [296, 87] on select "Select Advance salary Advance salary ajaj Bank charges Car maintenance Cash tra…" at bounding box center [341, 93] width 90 height 13
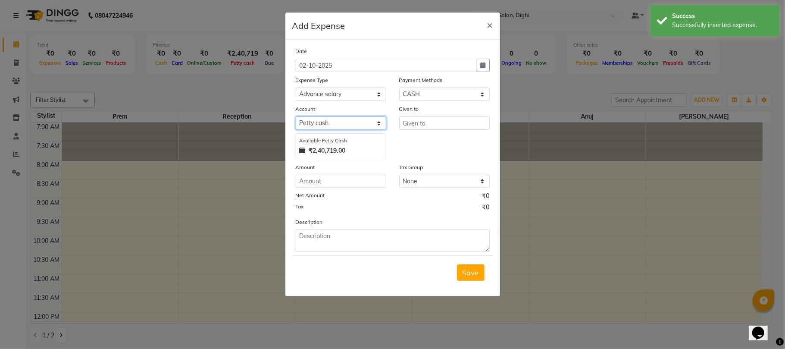
click at [345, 126] on select "Select Default account [PERSON_NAME] cash" at bounding box center [341, 122] width 90 height 13
select select "675"
click at [296, 116] on select "Select Default account [PERSON_NAME] cash" at bounding box center [341, 122] width 90 height 13
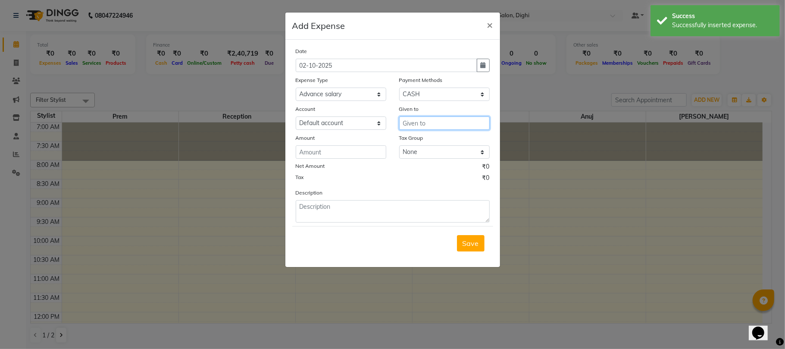
click at [418, 128] on input "text" at bounding box center [444, 122] width 90 height 13
type input "tip"
click at [349, 92] on select "Select Advance salary Advance salary ajaj Bank charges Car maintenance Cash tra…" at bounding box center [341, 93] width 90 height 13
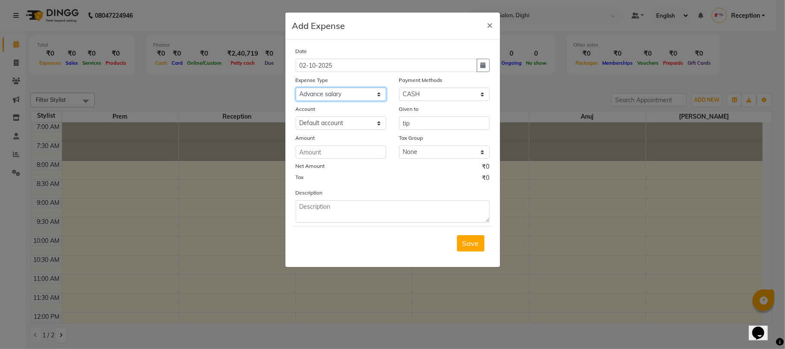
select select "7619"
click at [296, 87] on select "Select Advance salary Advance salary ajaj Bank charges Car maintenance Cash tra…" at bounding box center [341, 93] width 90 height 13
click at [345, 147] on input "number" at bounding box center [341, 151] width 90 height 13
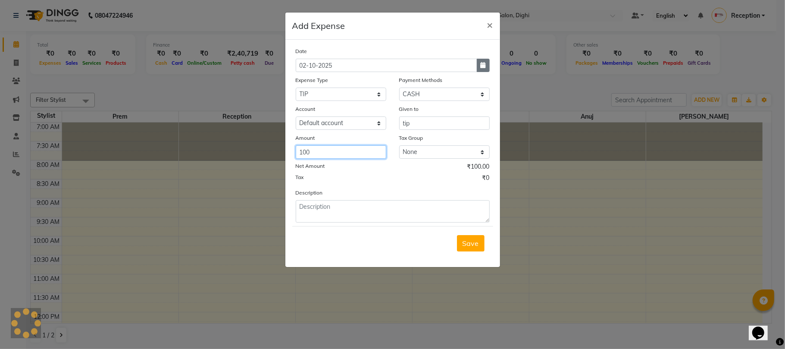
type input "100"
click at [483, 67] on icon "button" at bounding box center [482, 65] width 5 height 6
select select "10"
select select "2025"
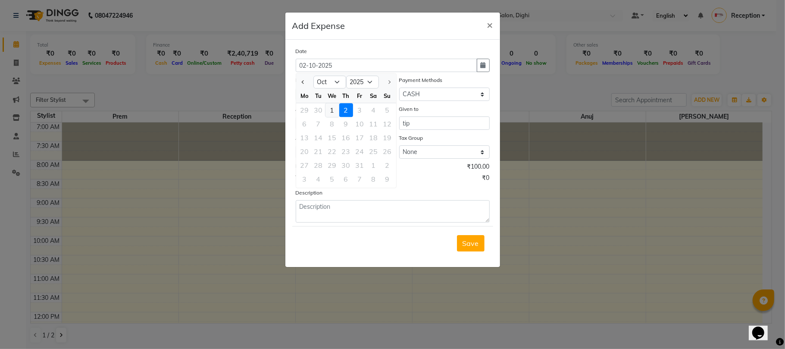
click at [335, 108] on div "1" at bounding box center [332, 110] width 14 height 14
type input "01-10-2025"
click at [471, 242] on span "Save" at bounding box center [470, 243] width 16 height 9
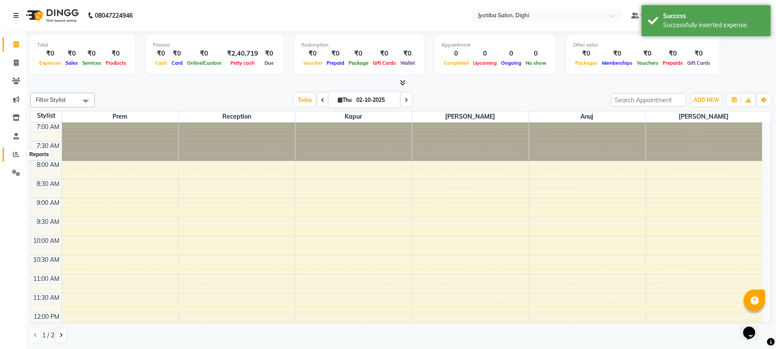
click at [9, 154] on span at bounding box center [16, 155] width 15 height 10
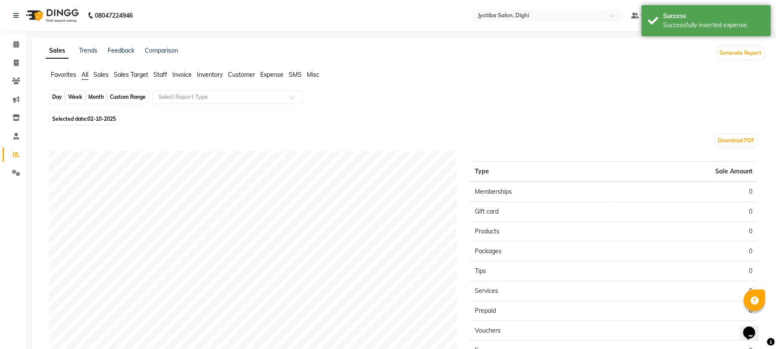
click at [59, 93] on div "Day" at bounding box center [57, 97] width 14 height 12
select select "10"
select select "2025"
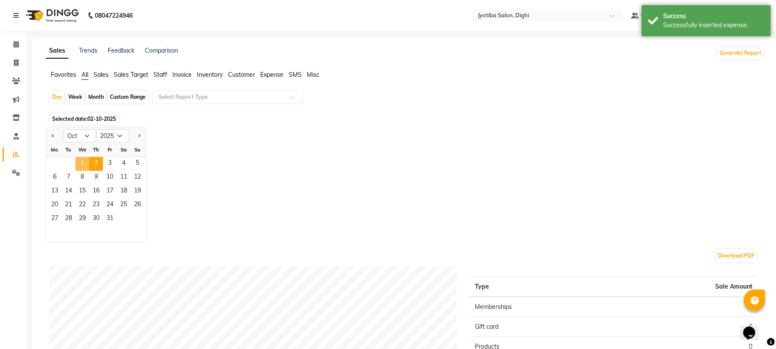
click at [83, 161] on span "1" at bounding box center [82, 164] width 14 height 14
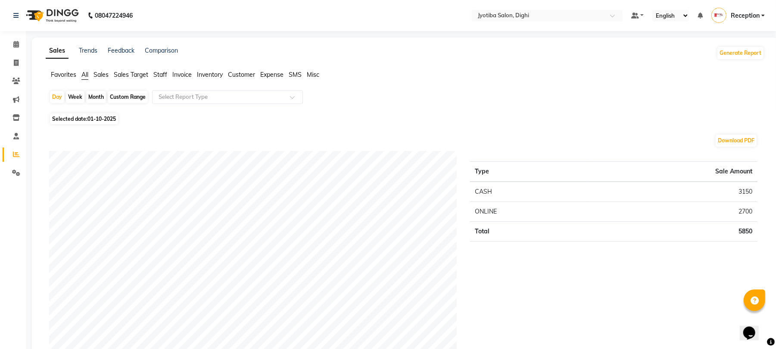
click at [123, 91] on div "Custom Range" at bounding box center [128, 97] width 40 height 12
select select "10"
select select "2025"
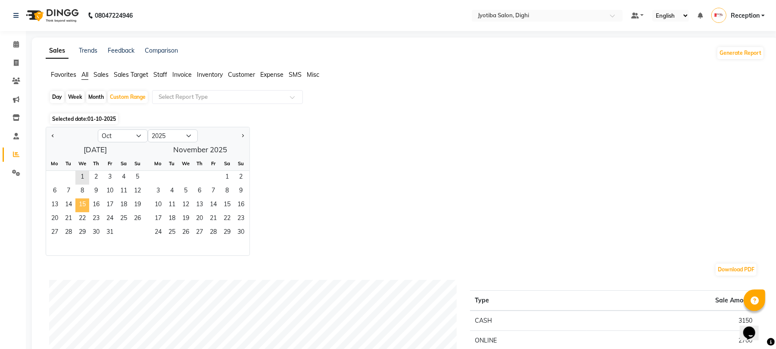
click at [78, 201] on span "15" at bounding box center [82, 205] width 14 height 14
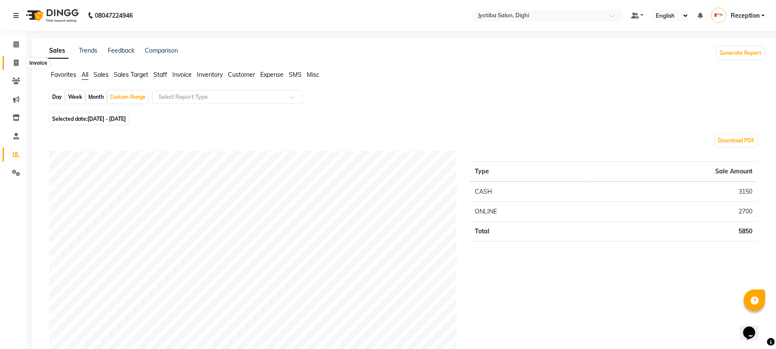
click at [13, 58] on span at bounding box center [16, 63] width 15 height 10
select select "643"
select select "service"
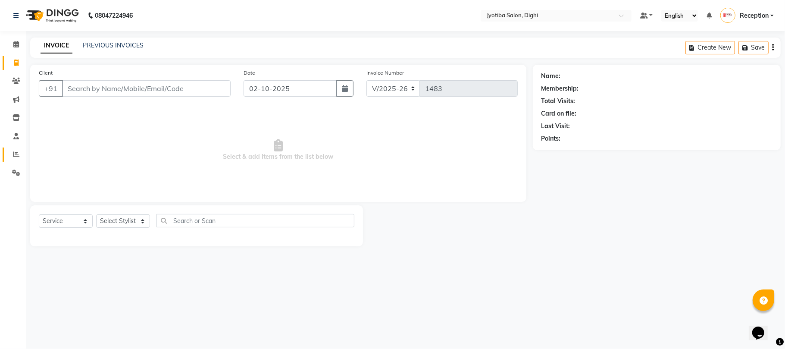
click at [11, 149] on link "Reports" at bounding box center [13, 154] width 21 height 14
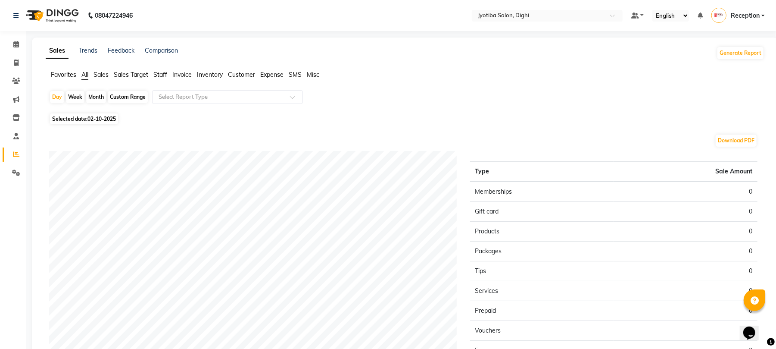
click at [119, 92] on div "Custom Range" at bounding box center [128, 97] width 40 height 12
select select "10"
select select "2025"
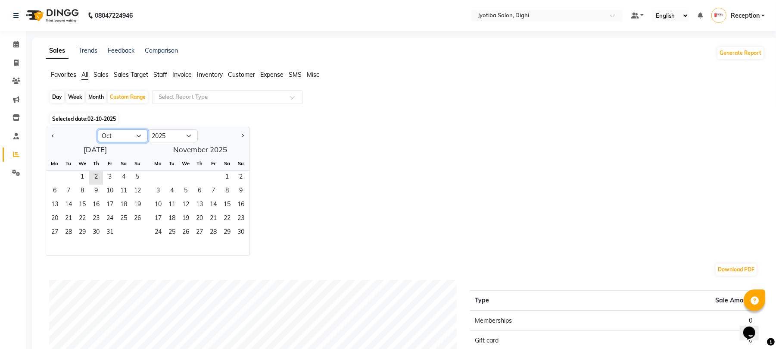
click at [112, 130] on select "Jan Feb Mar Apr May Jun [DATE] Aug Sep Oct Nov Dec" at bounding box center [123, 135] width 50 height 13
select select "9"
click at [98, 129] on select "Jan Feb Mar Apr May Jun [DATE] Aug Sep Oct Nov Dec" at bounding box center [123, 135] width 50 height 13
click at [52, 201] on span "15" at bounding box center [55, 205] width 14 height 14
click at [68, 230] on span "30" at bounding box center [69, 233] width 14 height 14
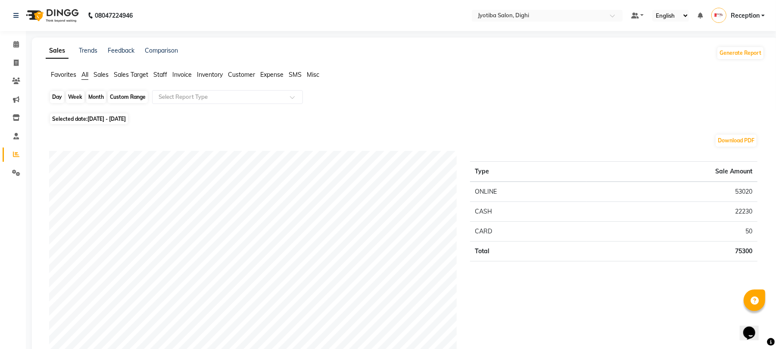
click at [126, 92] on div "Custom Range" at bounding box center [128, 97] width 40 height 12
select select "9"
select select "2025"
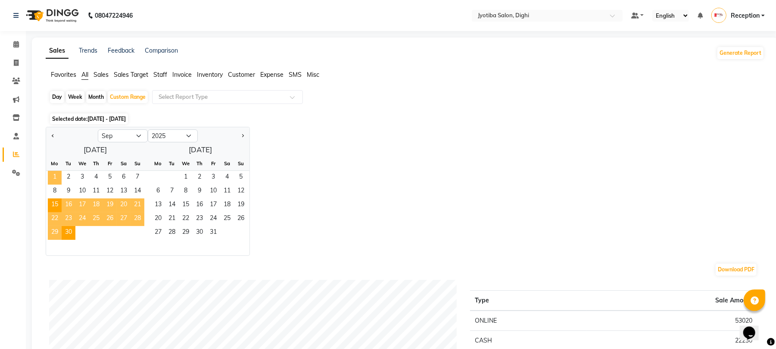
click at [53, 177] on span "1" at bounding box center [55, 178] width 14 height 14
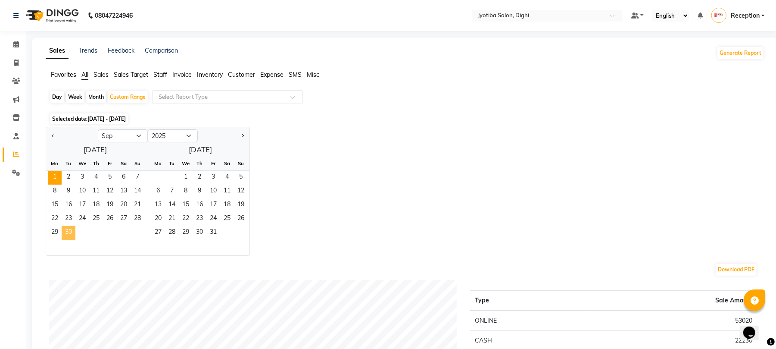
click at [66, 228] on span "30" at bounding box center [69, 233] width 14 height 14
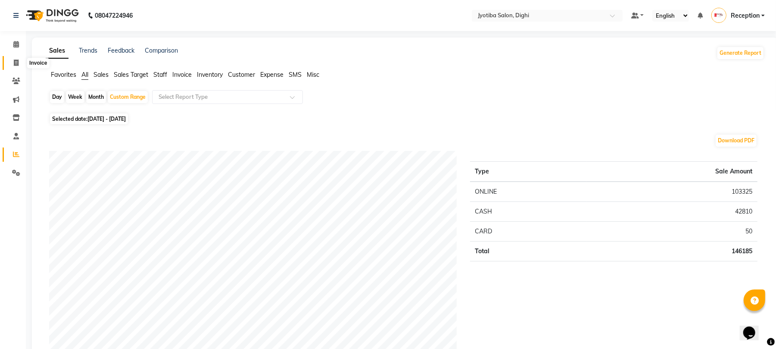
click at [13, 58] on span at bounding box center [16, 63] width 15 height 10
select select "643"
select select "service"
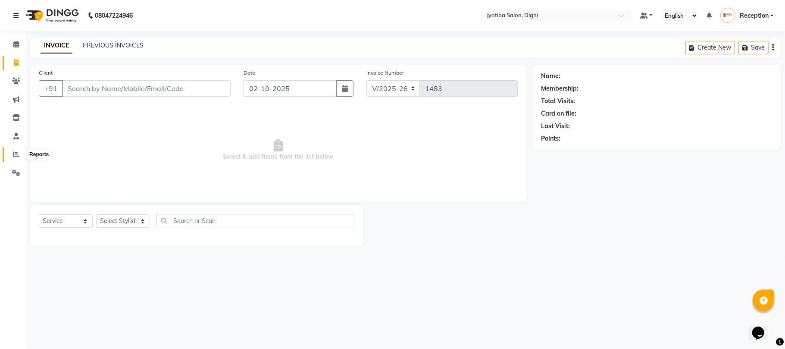
click at [11, 150] on span at bounding box center [16, 155] width 15 height 10
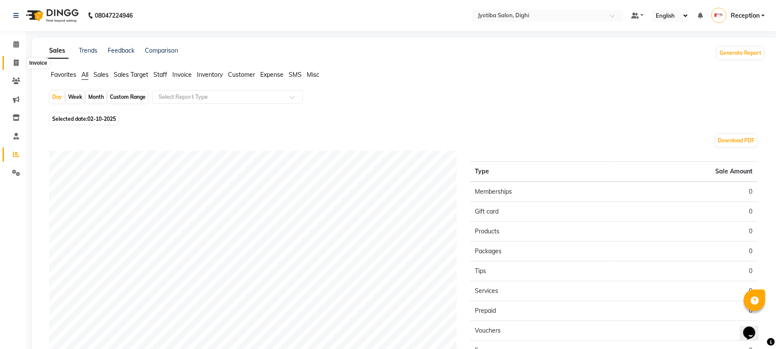
click at [12, 59] on span at bounding box center [16, 63] width 15 height 10
select select "643"
select select "service"
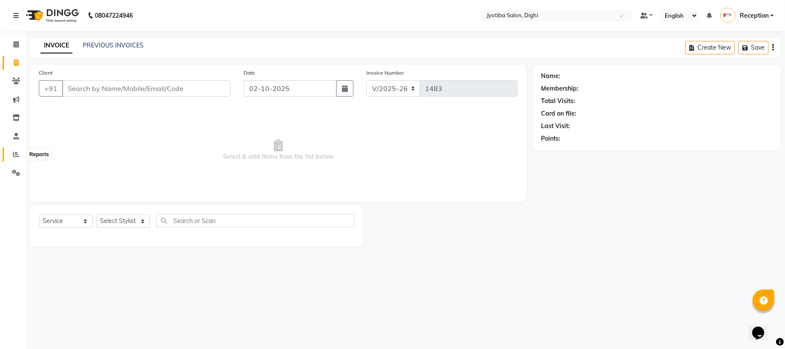
click at [12, 150] on span at bounding box center [16, 155] width 15 height 10
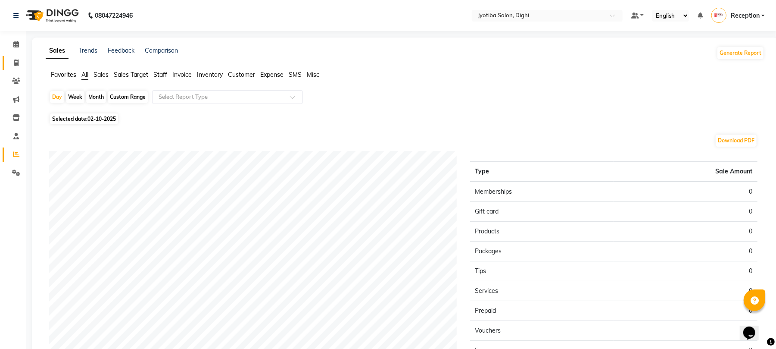
click at [14, 56] on link "Invoice" at bounding box center [13, 63] width 21 height 14
select select "643"
select select "service"
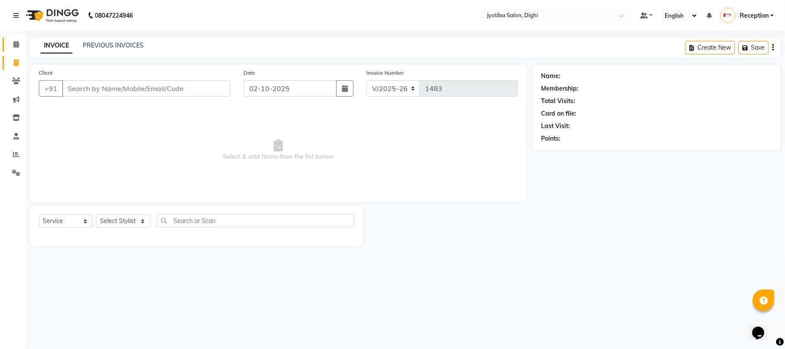
click at [13, 38] on link "Calendar" at bounding box center [13, 44] width 21 height 14
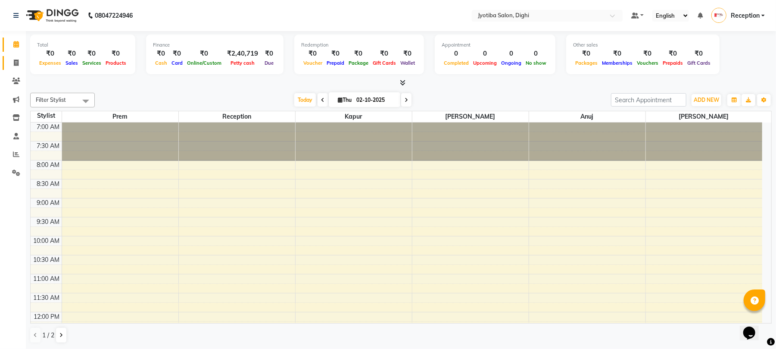
click at [15, 57] on link "Invoice" at bounding box center [13, 63] width 21 height 14
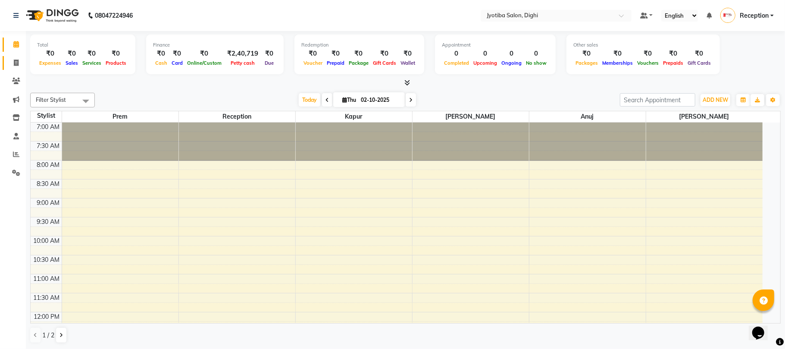
select select "service"
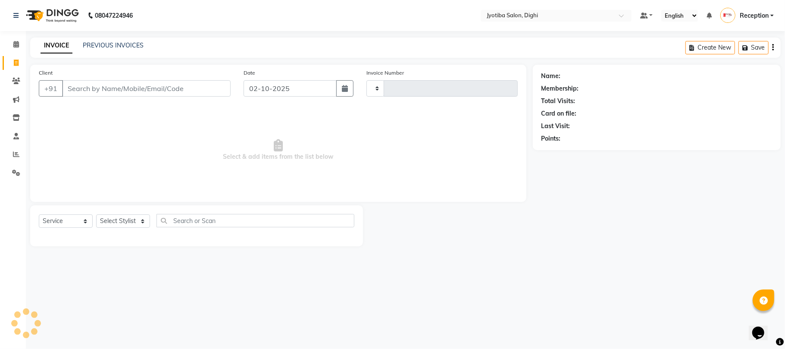
type input "1483"
select select "643"
click at [16, 150] on span at bounding box center [16, 155] width 15 height 10
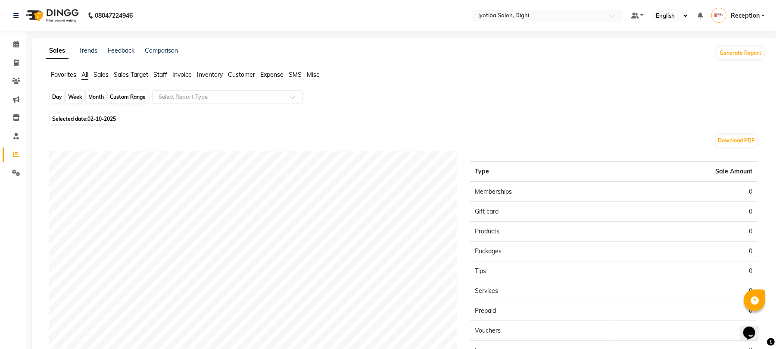
click at [56, 93] on div "Day" at bounding box center [57, 97] width 14 height 12
select select "10"
select select "2025"
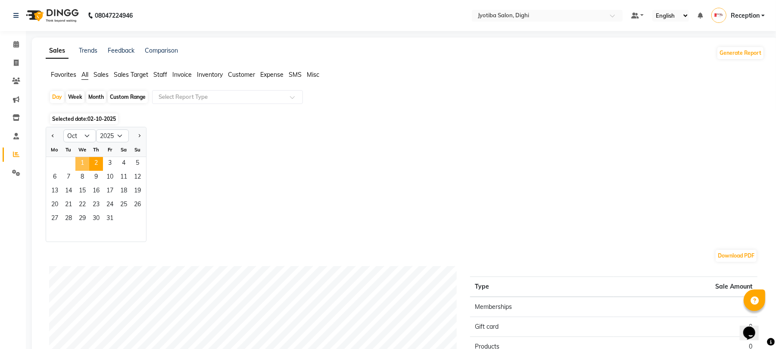
click at [78, 161] on span "1" at bounding box center [82, 164] width 14 height 14
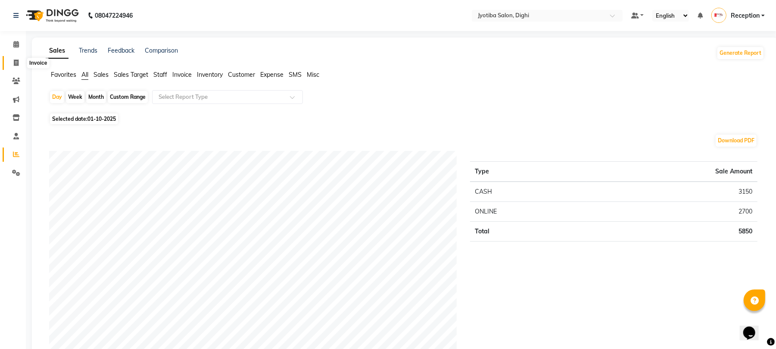
click at [11, 59] on span at bounding box center [16, 63] width 15 height 10
select select "643"
select select "service"
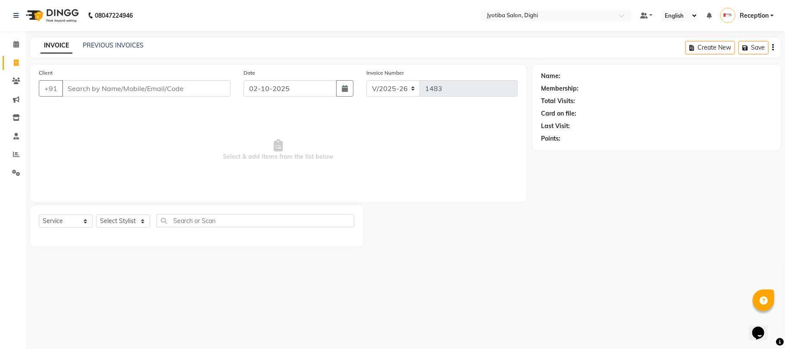
drag, startPoint x: 784, startPoint y: 187, endPoint x: 784, endPoint y: 206, distance: 18.5
drag, startPoint x: 784, startPoint y: 206, endPoint x: 784, endPoint y: 200, distance: 5.2
drag, startPoint x: 784, startPoint y: 200, endPoint x: 133, endPoint y: 126, distance: 655.8
click at [133, 126] on span "Select & add items from the list below" at bounding box center [278, 150] width 479 height 86
